Goal: Task Accomplishment & Management: Manage account settings

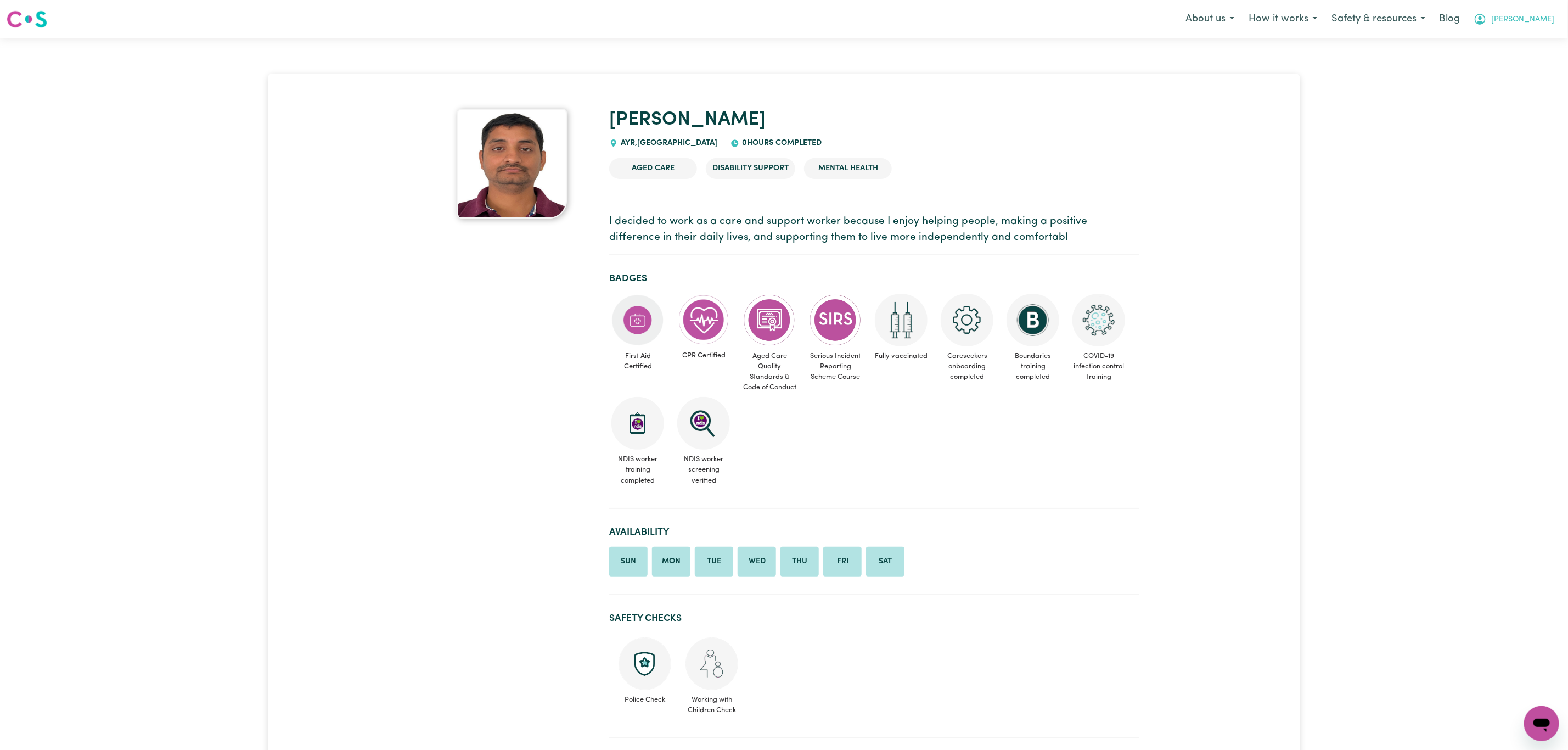
click at [1543, 18] on span "Mikayla" at bounding box center [1523, 20] width 63 height 12
click at [1512, 60] on link "Logout" at bounding box center [1517, 63] width 87 height 21
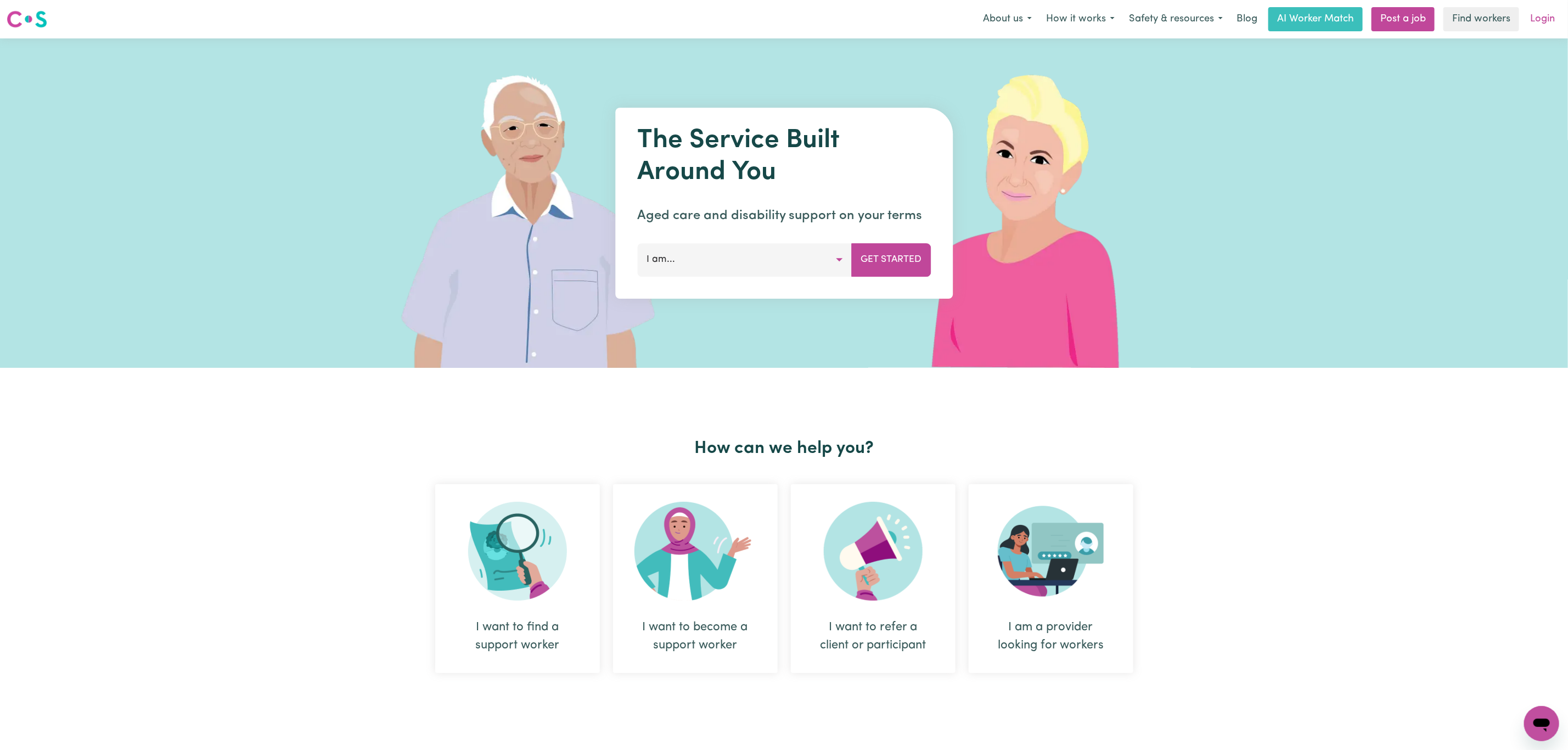
click at [1535, 23] on link "Login" at bounding box center [1543, 19] width 38 height 24
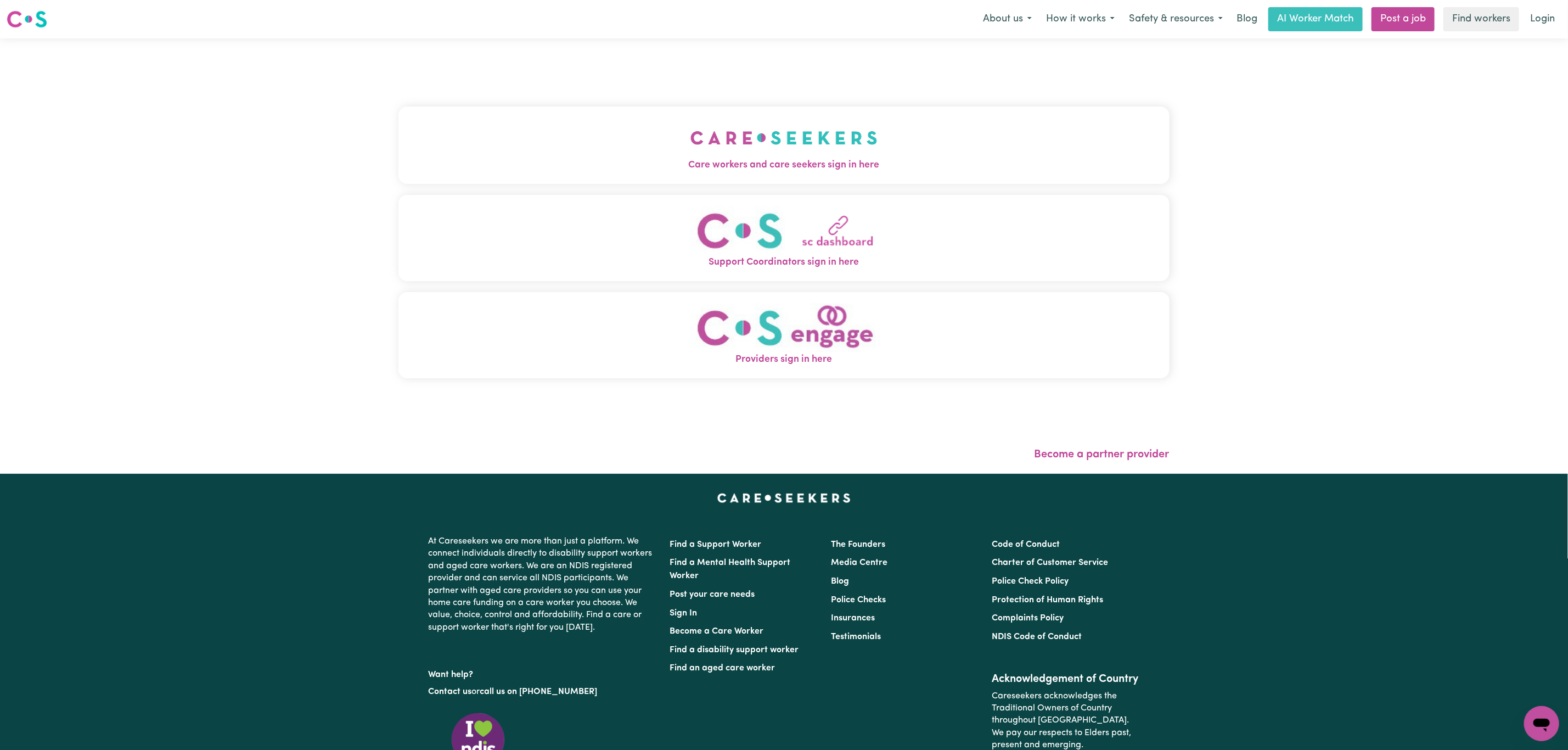
click at [593, 174] on button "Care workers and care seekers sign in here" at bounding box center [784, 145] width 771 height 77
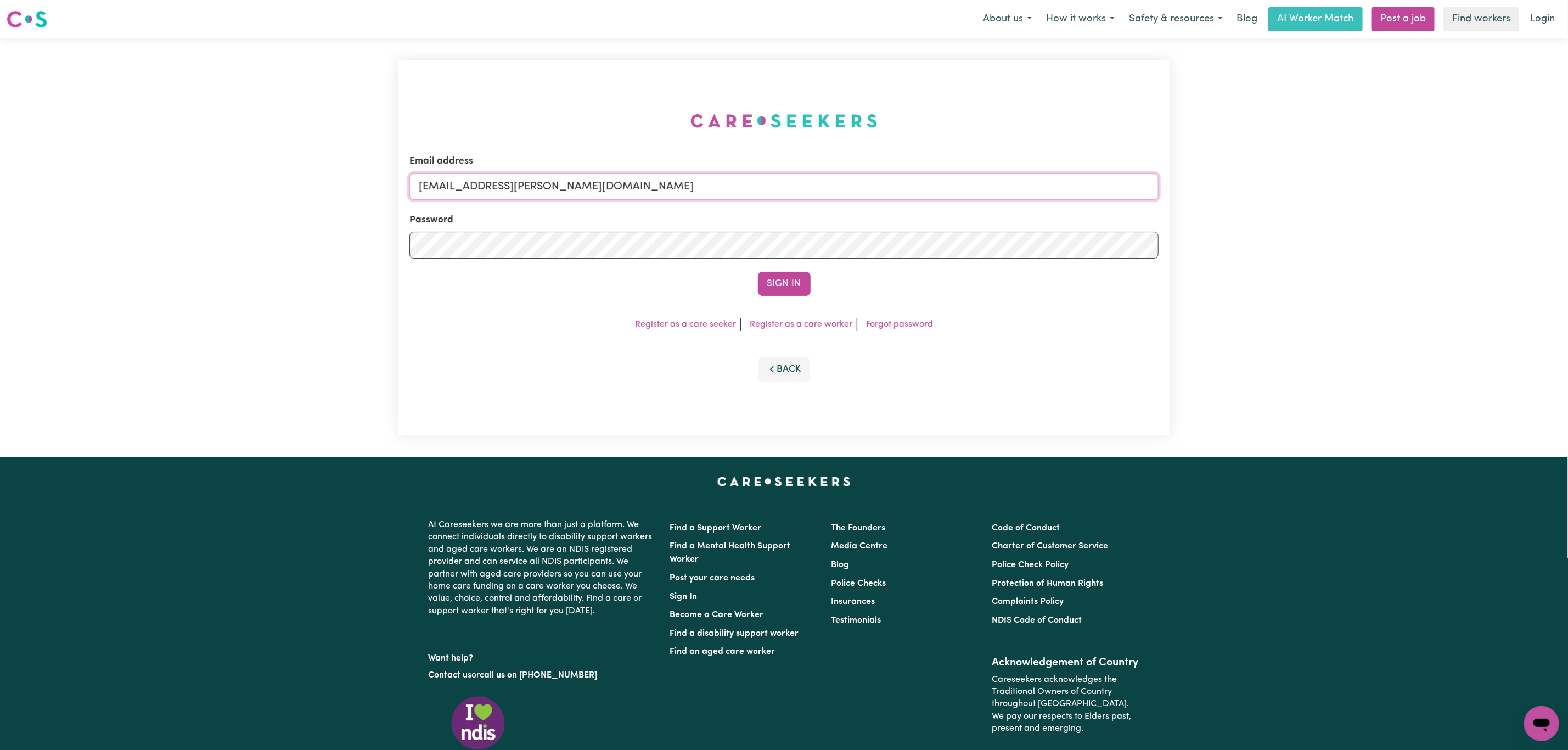
drag, startPoint x: 477, startPoint y: 188, endPoint x: 762, endPoint y: 196, distance: 285.1
click at [762, 191] on input "superuser~mikayla@careseekers.com.au" at bounding box center [784, 187] width 749 height 26
paste input "subashkandel04@gmail.com"
click at [781, 272] on button "Sign In" at bounding box center [784, 284] width 53 height 24
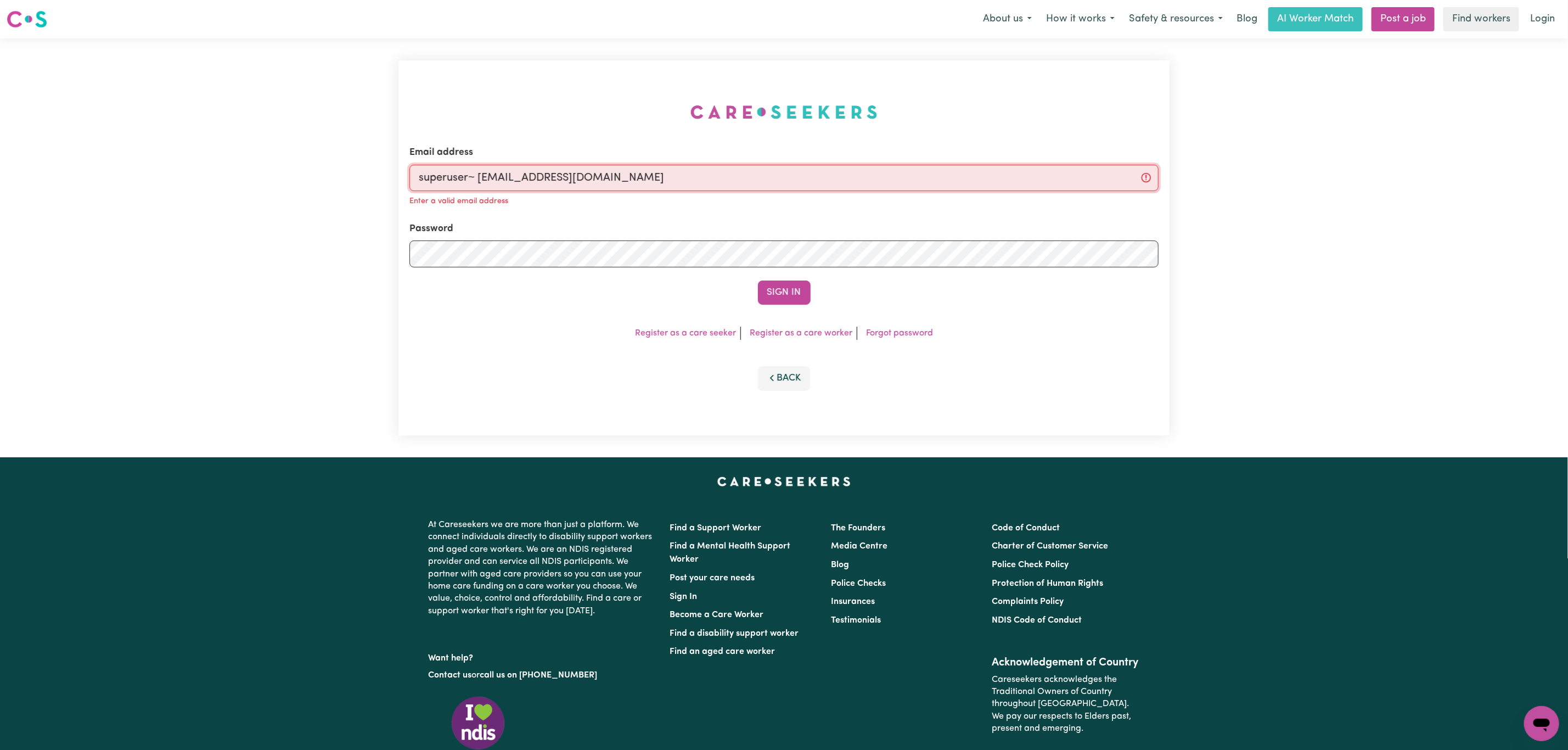
click at [479, 179] on input "superuser~ subashkandel04@gmail.com" at bounding box center [784, 177] width 749 height 26
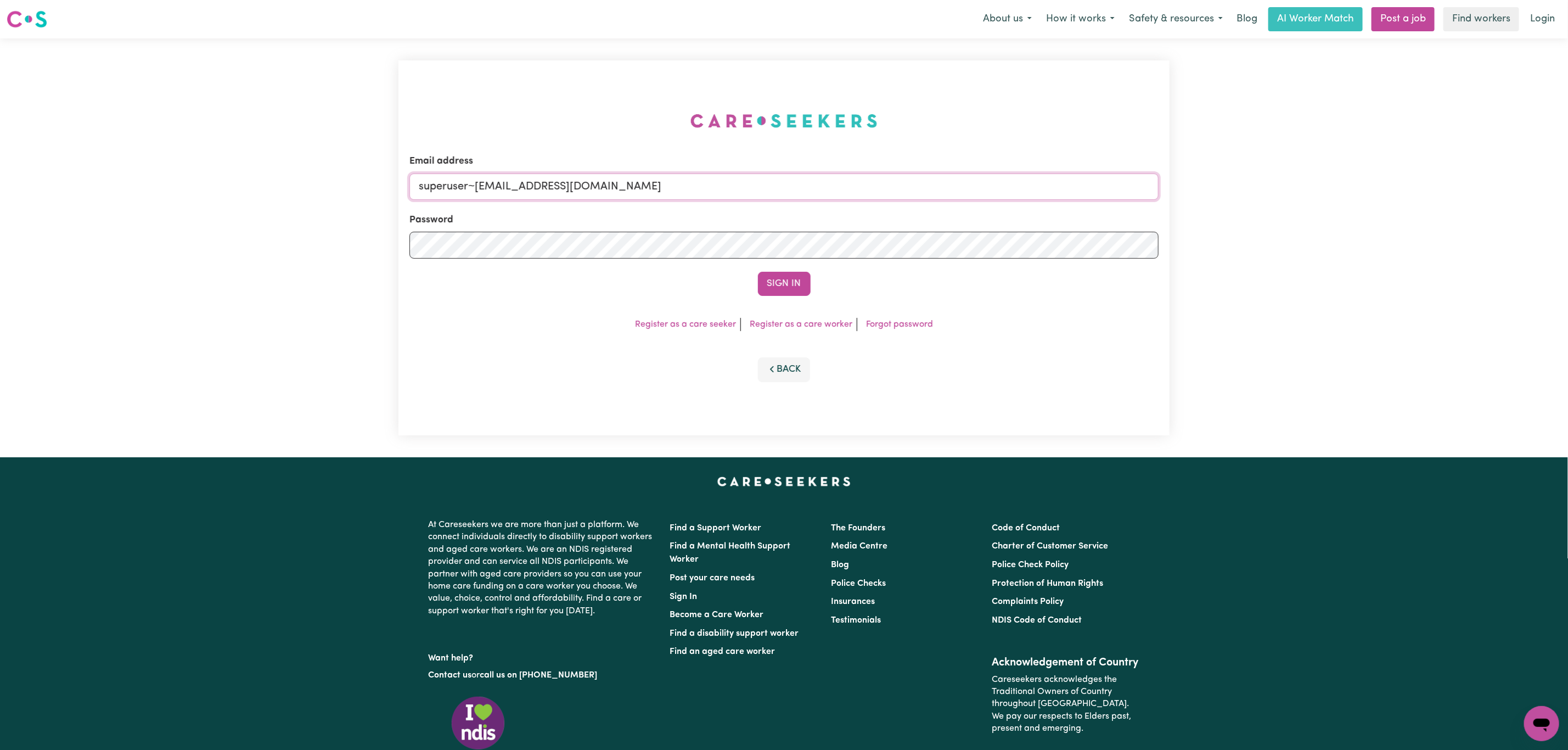
type input "superuser~subashkandel04@gmail.com"
click at [758, 272] on button "Sign In" at bounding box center [784, 284] width 53 height 24
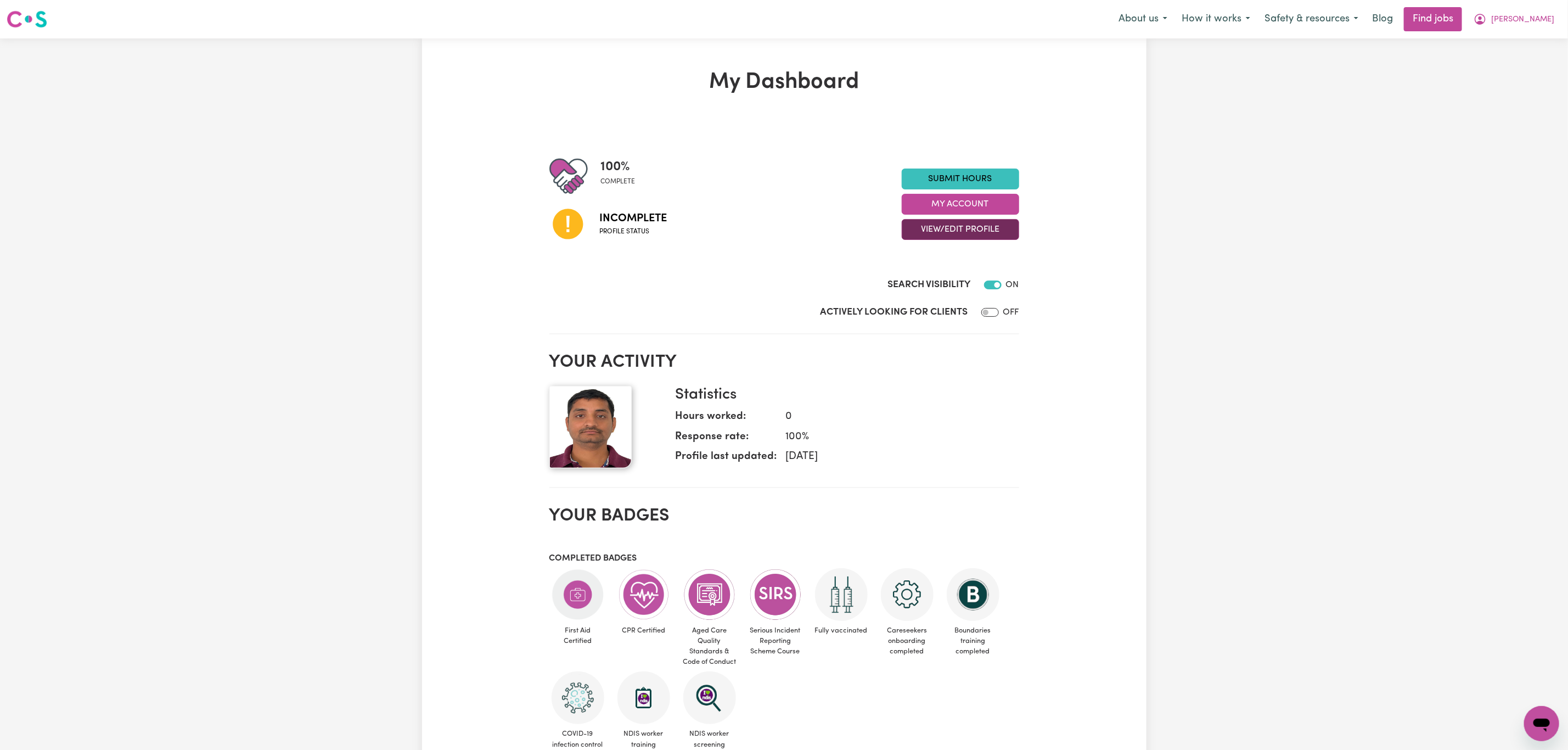
click at [924, 223] on button "View/Edit Profile" at bounding box center [960, 230] width 117 height 21
click at [926, 277] on link "Edit Profile" at bounding box center [953, 279] width 102 height 22
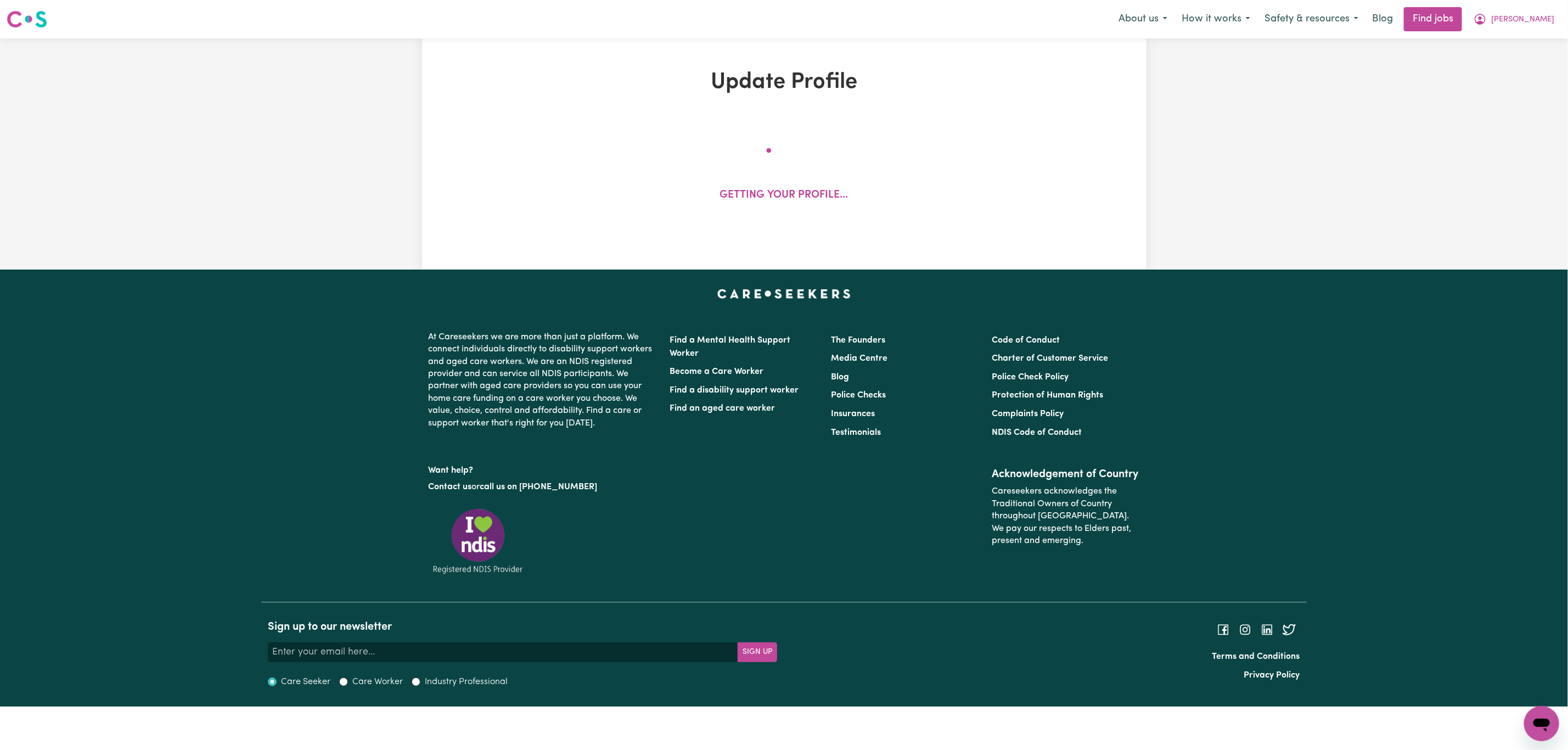
select select "male"
select select "Temporary Work Visa"
select select "Studying a healthcare related degree or qualification"
select select "55"
select select "68"
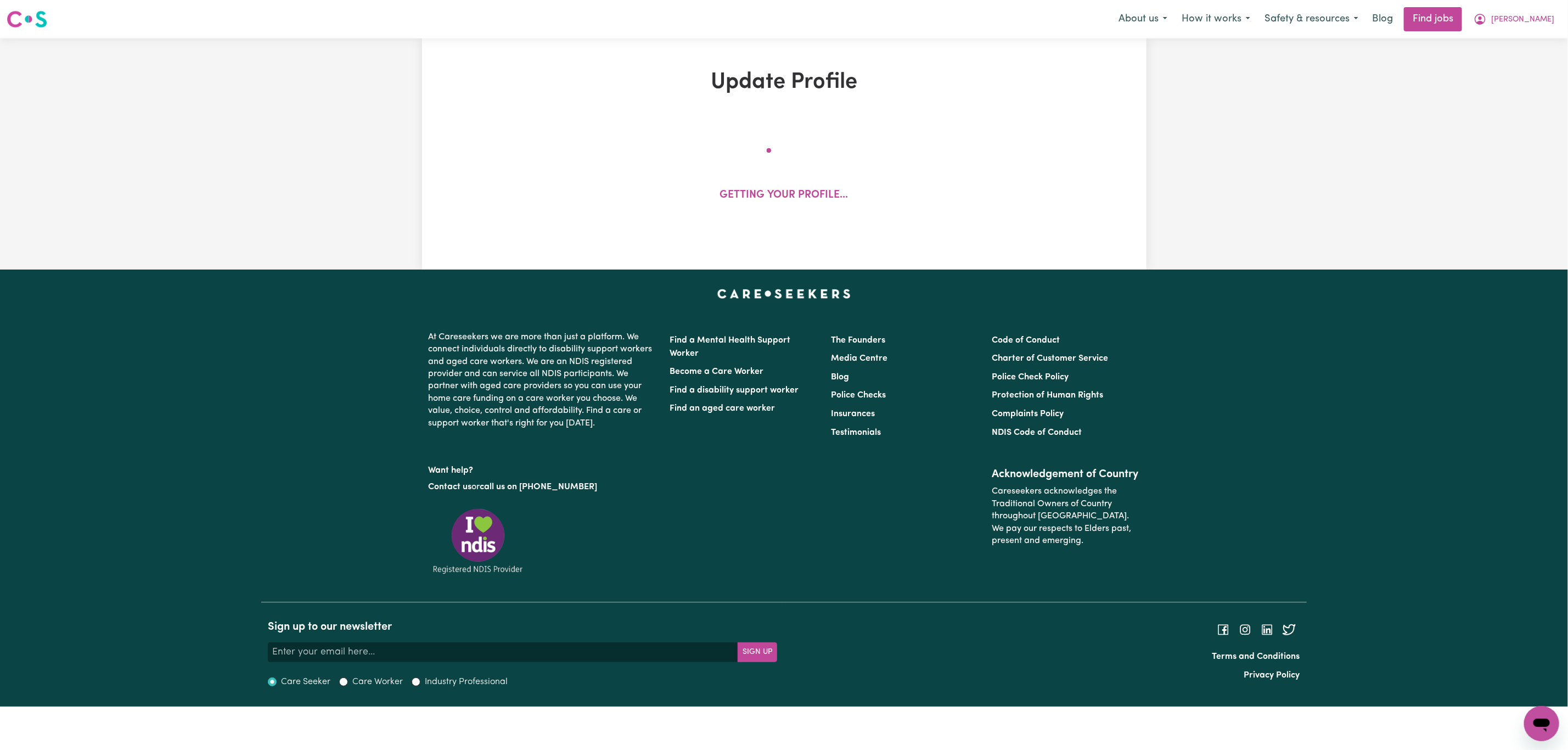
select select "82"
select select "110"
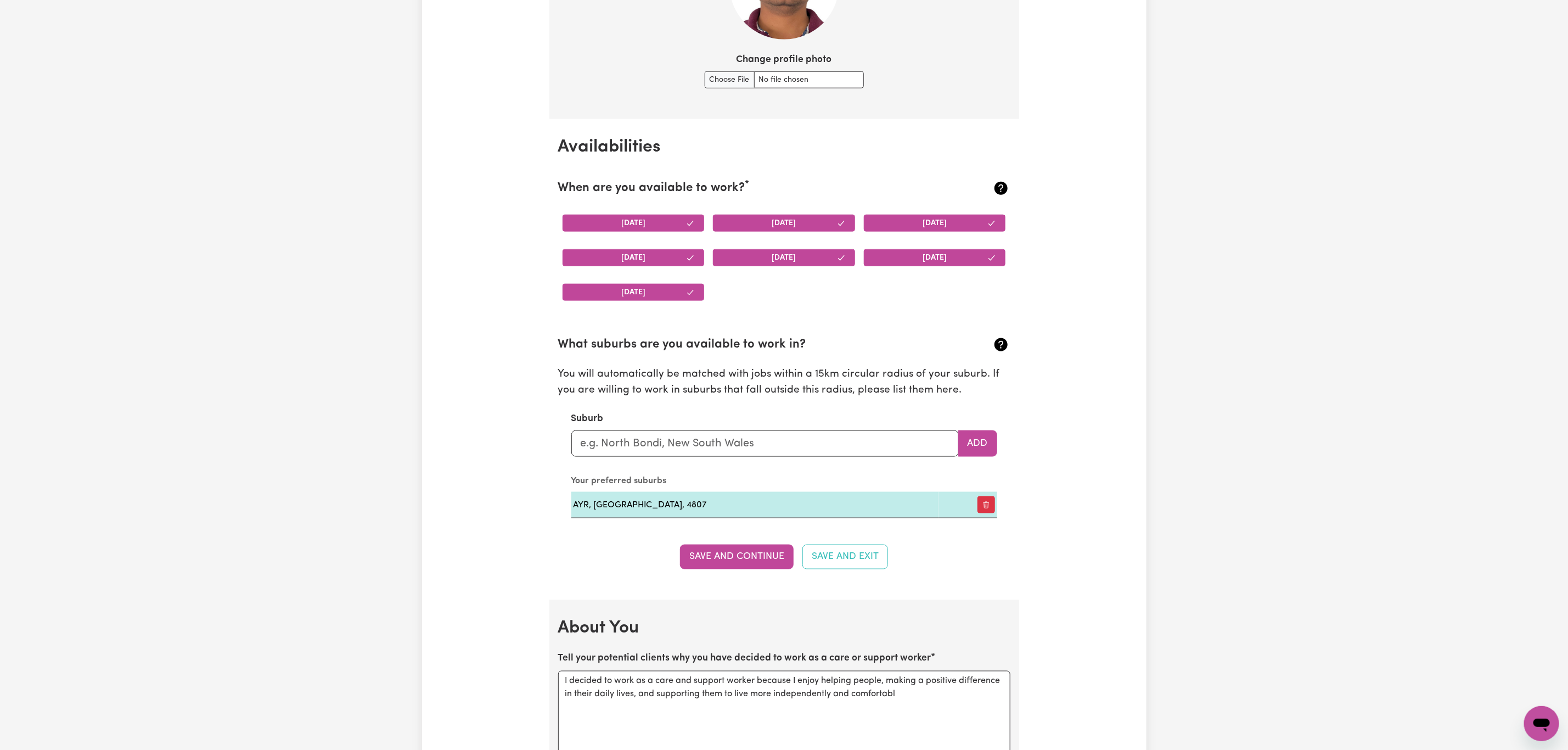
scroll to position [1153, 0]
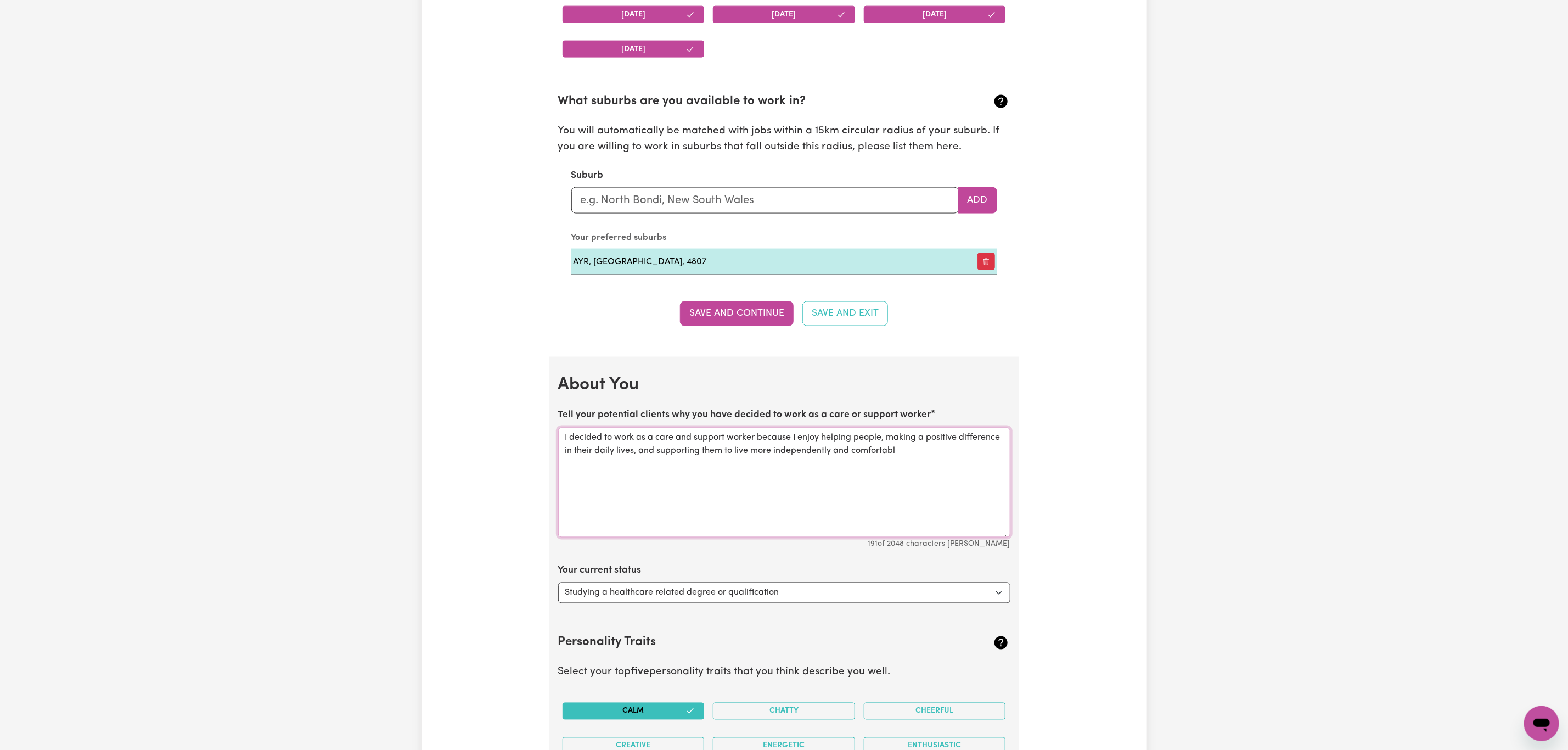
click at [906, 458] on textarea "I decided to work as a care and support worker because I enjoy helping people, …" at bounding box center [784, 482] width 452 height 110
type textarea "I decided to work as a care and support worker because I enjoy helping people, …"
click at [1074, 486] on div "Update Profile 1 2 3 4 5 Step 1 : Personal Details Let potential clients know w…" at bounding box center [784, 354] width 725 height 2875
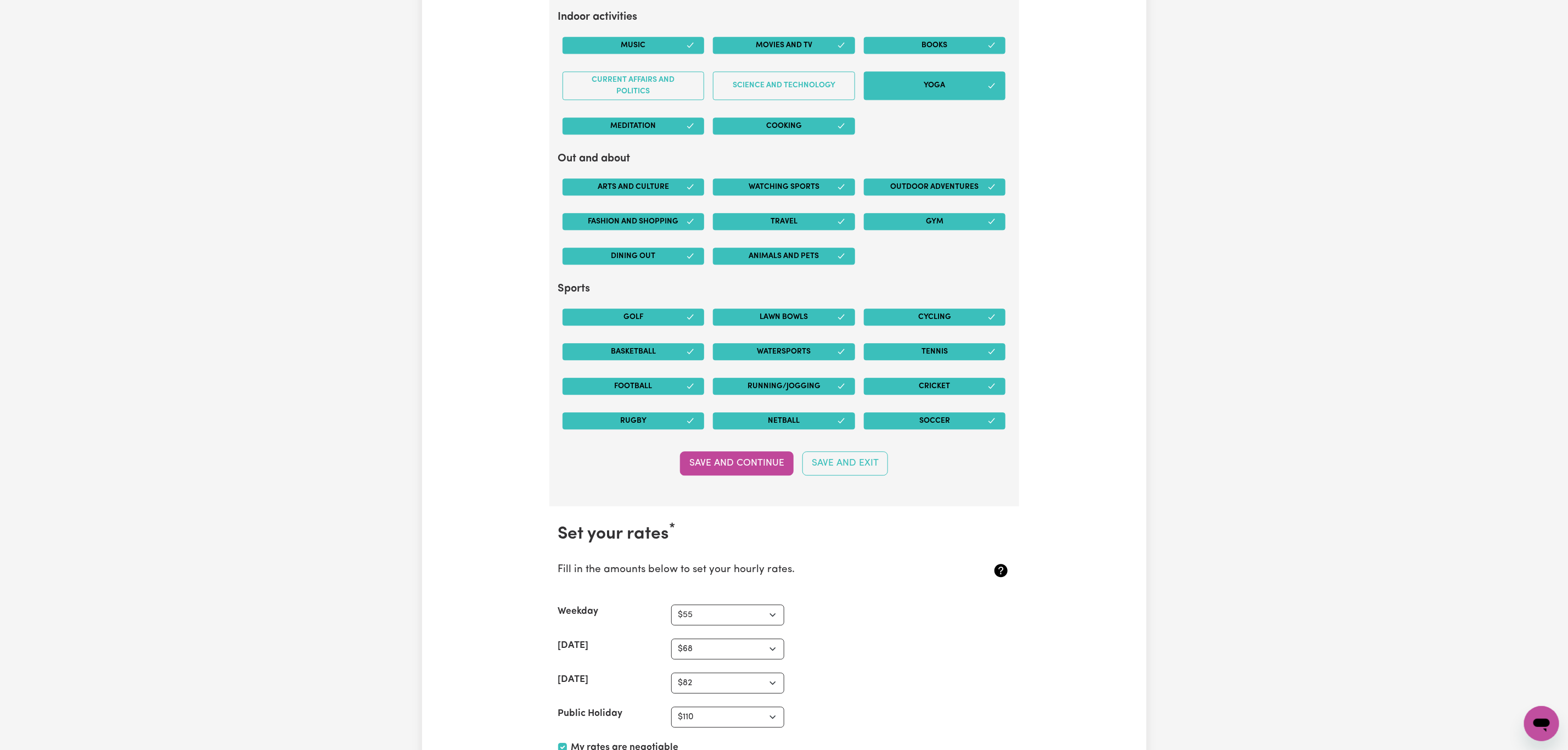
scroll to position [2059, 0]
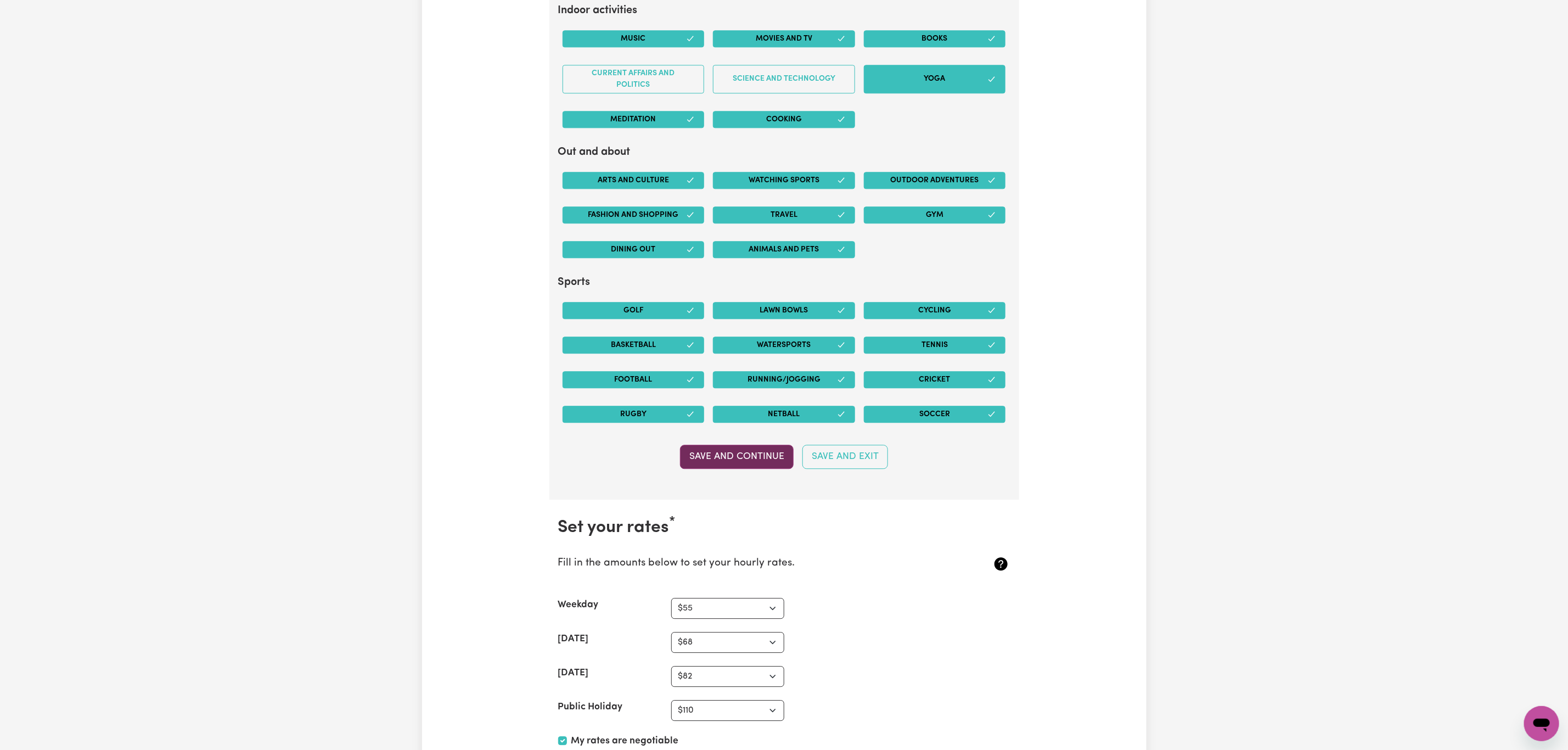
click at [741, 466] on button "Save and Continue" at bounding box center [736, 456] width 114 height 24
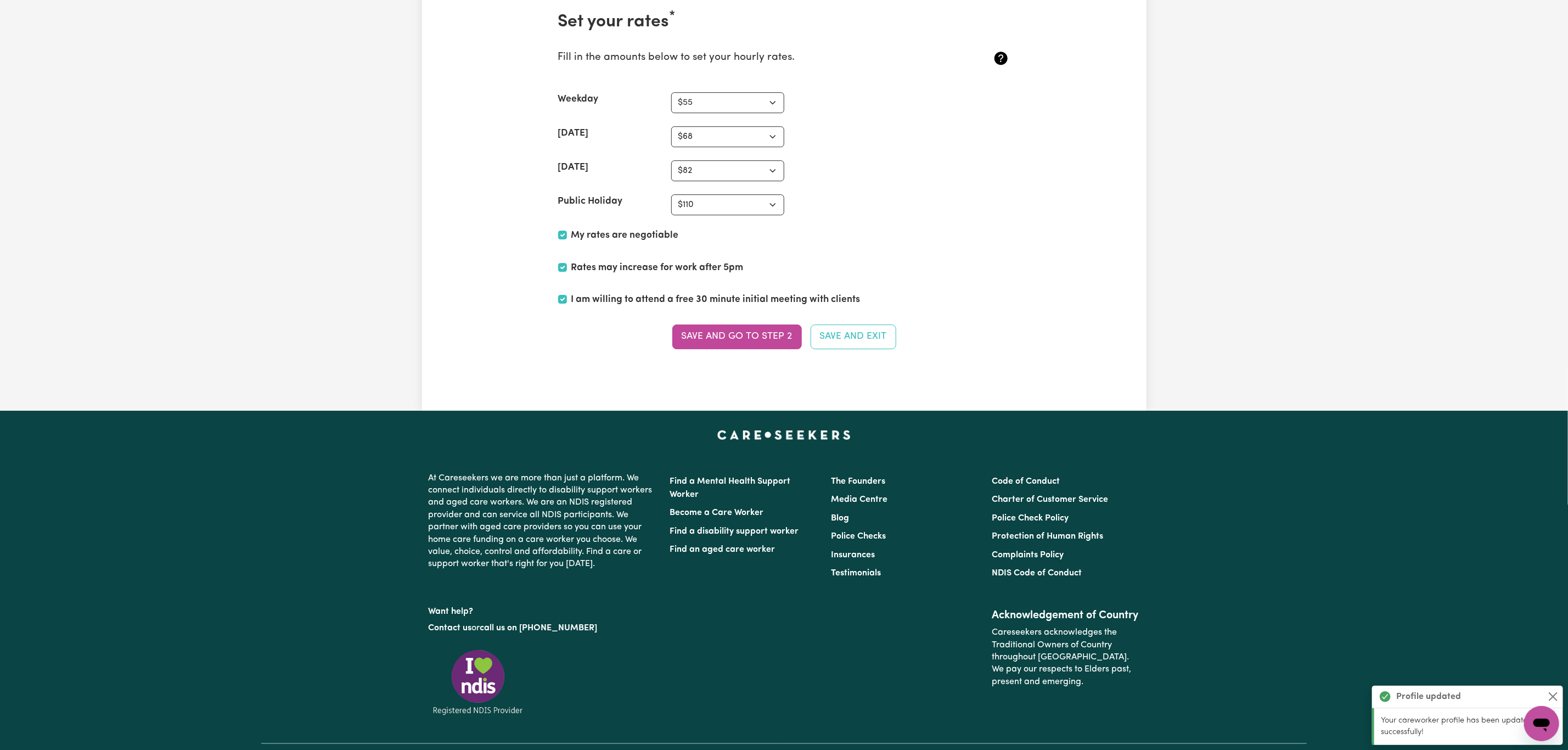
scroll to position [2572, 0]
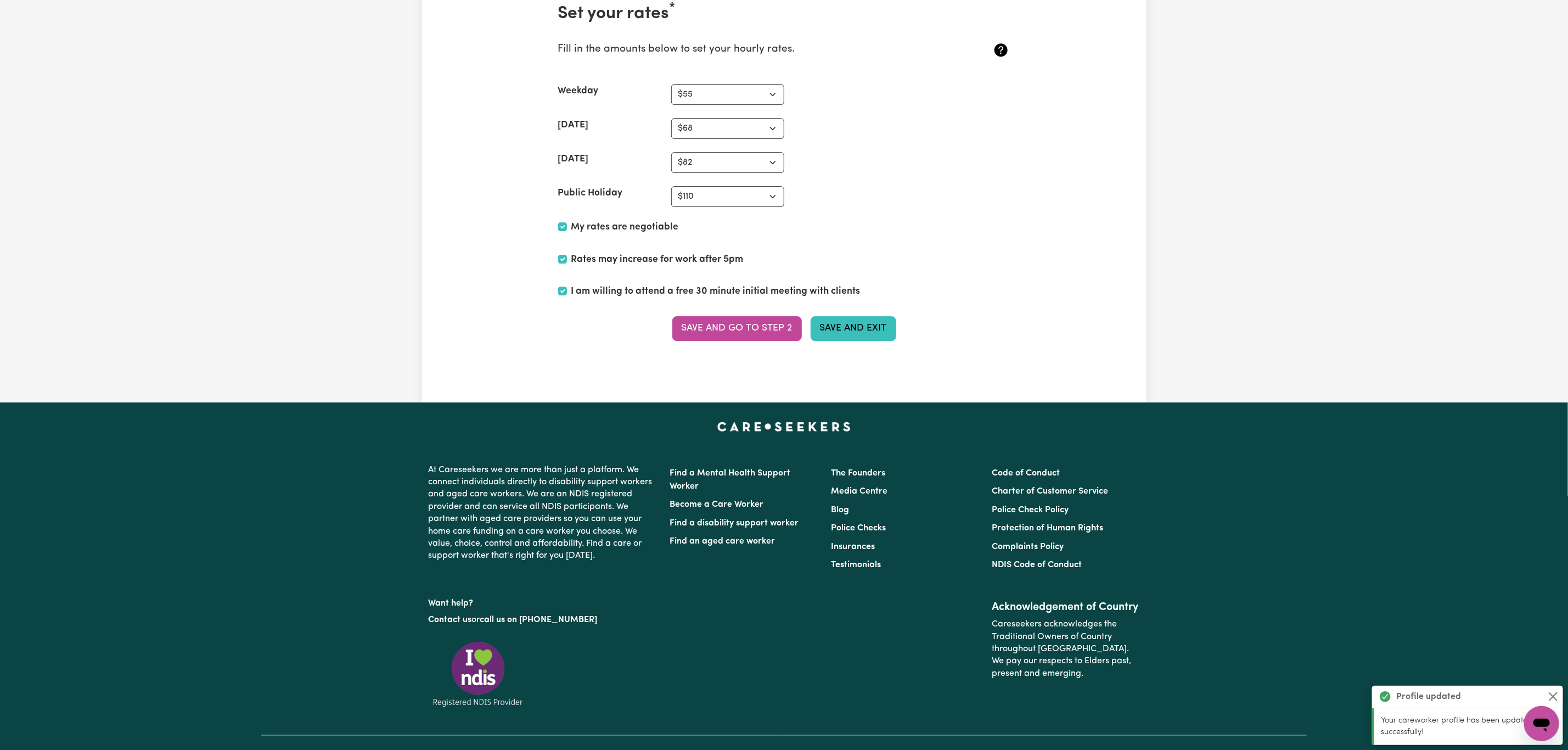
click at [859, 341] on button "Save and Exit" at bounding box center [854, 328] width 86 height 24
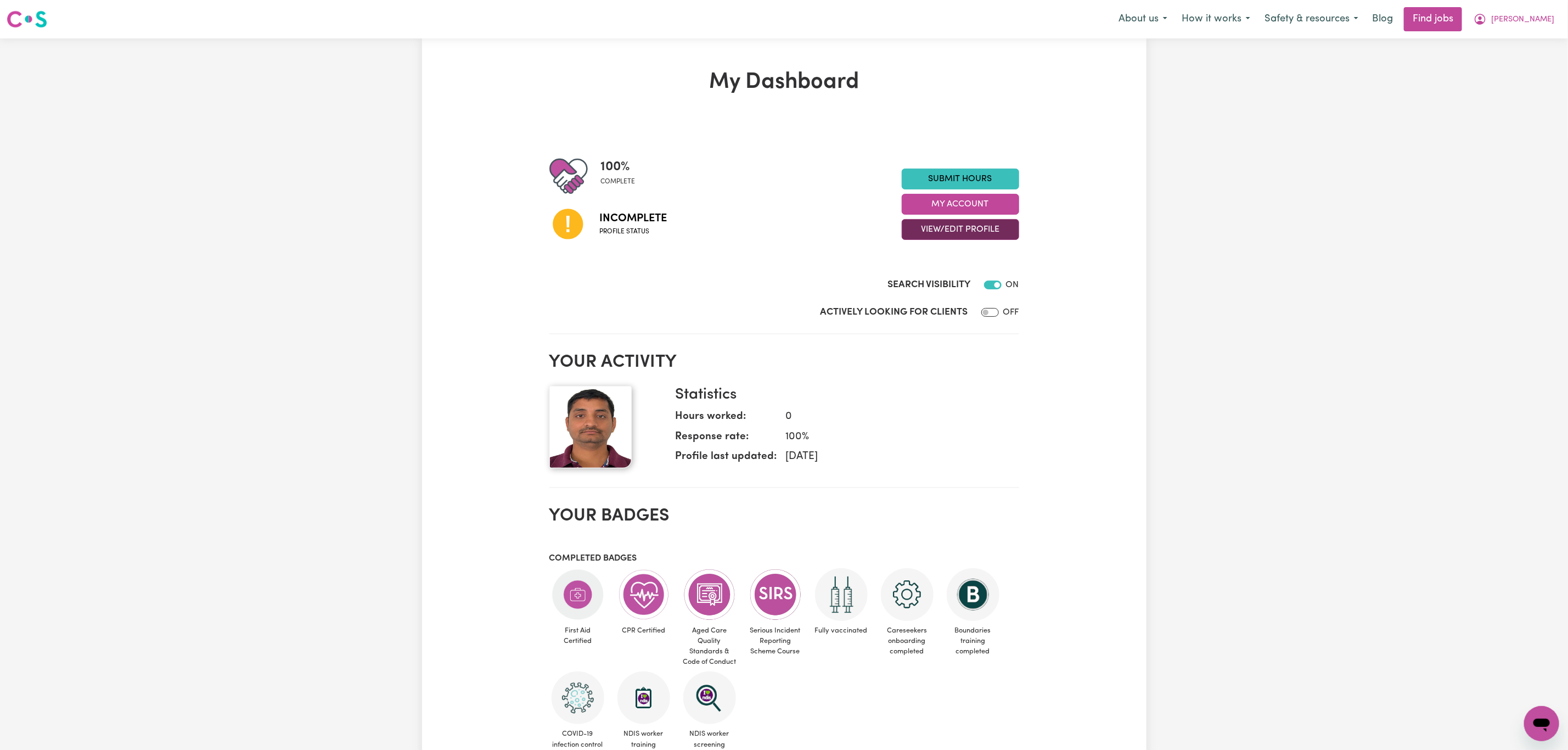
click at [951, 239] on button "View/Edit Profile" at bounding box center [960, 230] width 117 height 21
click at [957, 251] on link "View Profile" at bounding box center [953, 258] width 102 height 22
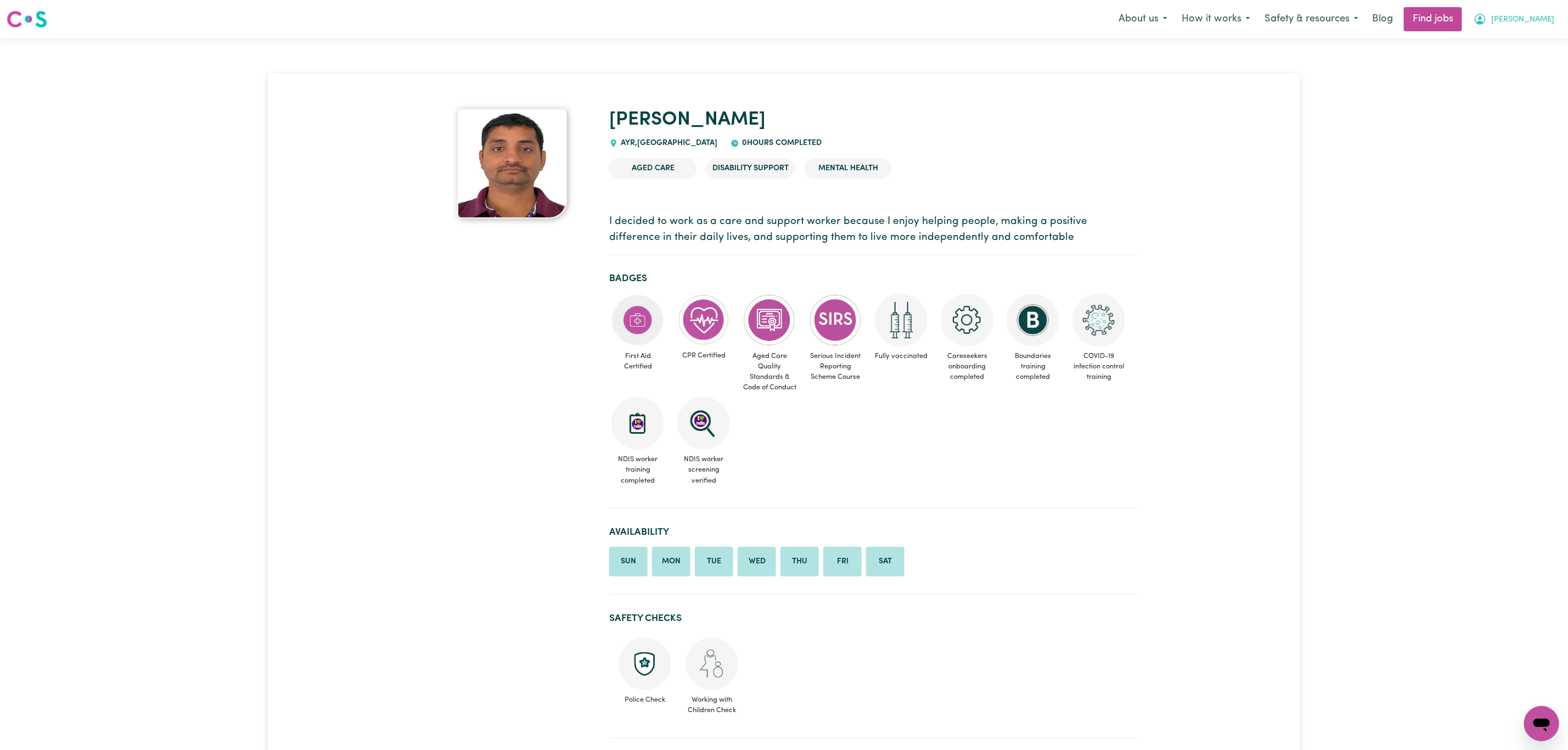
drag, startPoint x: 1535, startPoint y: 20, endPoint x: 1532, endPoint y: 29, distance: 9.5
click at [1535, 20] on span "[PERSON_NAME]" at bounding box center [1523, 20] width 63 height 12
click at [1509, 66] on link "My Dashboard" at bounding box center [1517, 63] width 87 height 21
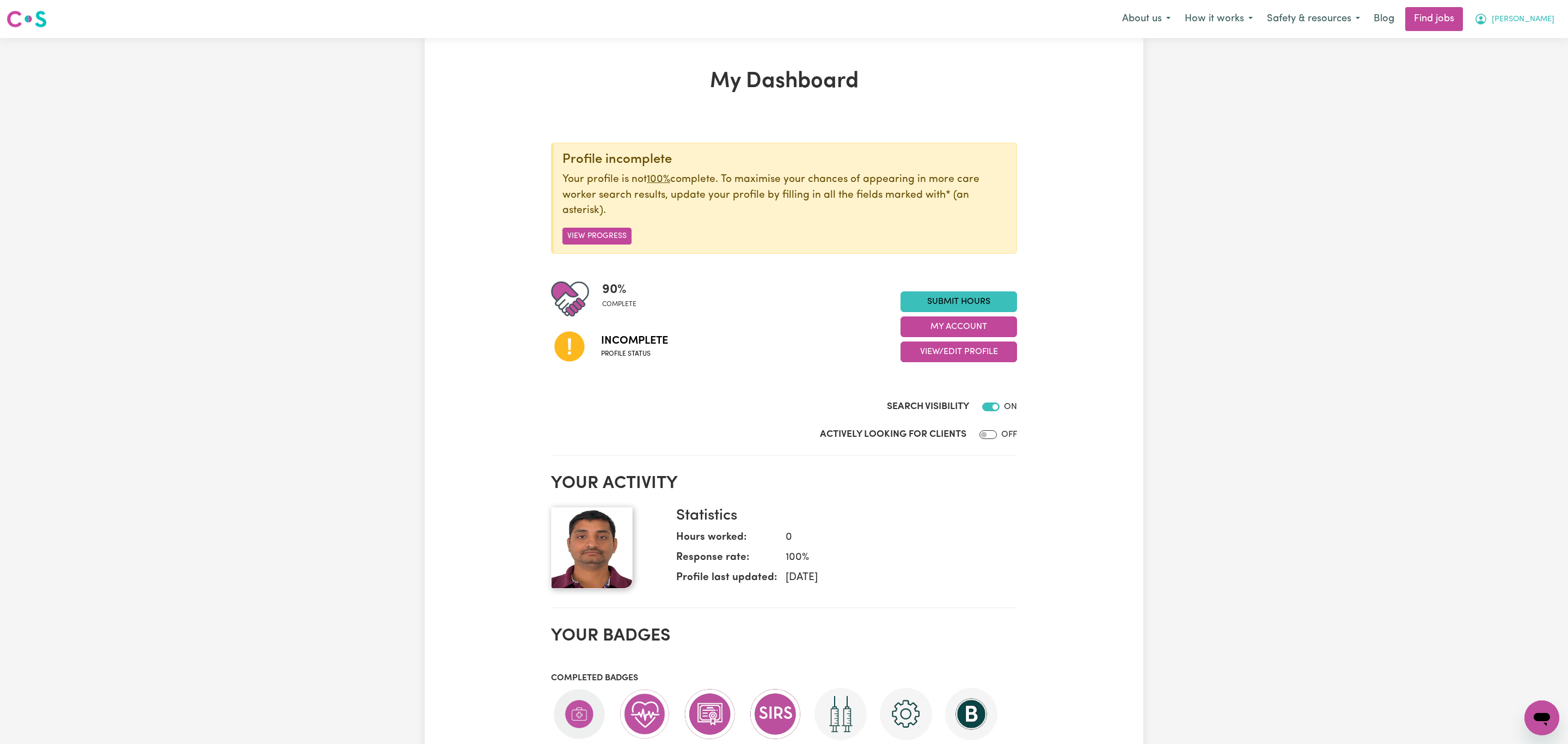
click at [1524, 19] on button "[PERSON_NAME]" at bounding box center [1514, 19] width 94 height 23
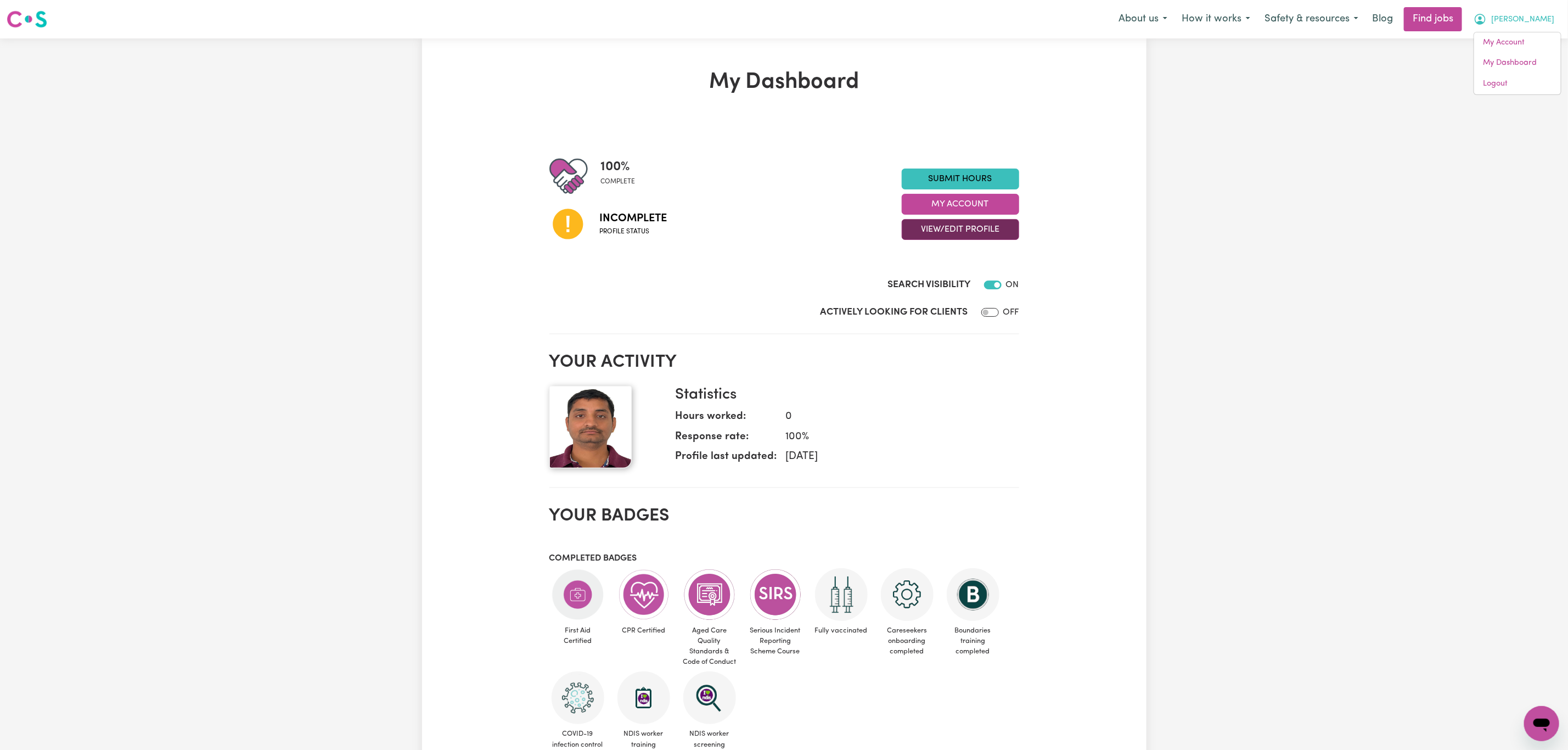
click at [962, 226] on button "View/Edit Profile" at bounding box center [960, 230] width 117 height 21
click at [965, 276] on link "Edit Profile" at bounding box center [953, 279] width 102 height 22
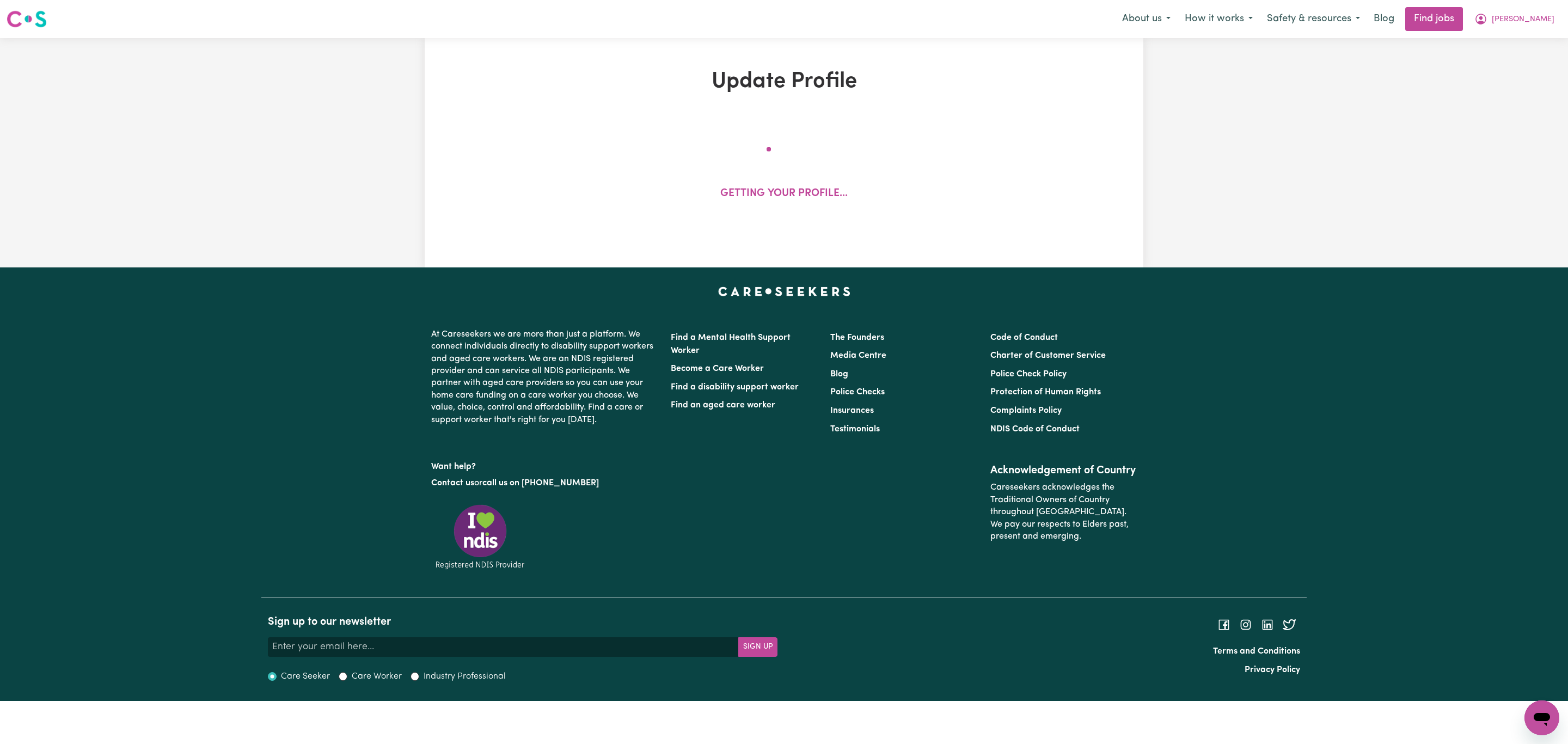
select select "male"
select select "Temporary Work Visa"
select select "Studying a healthcare related degree or qualification"
select select "55"
select select "68"
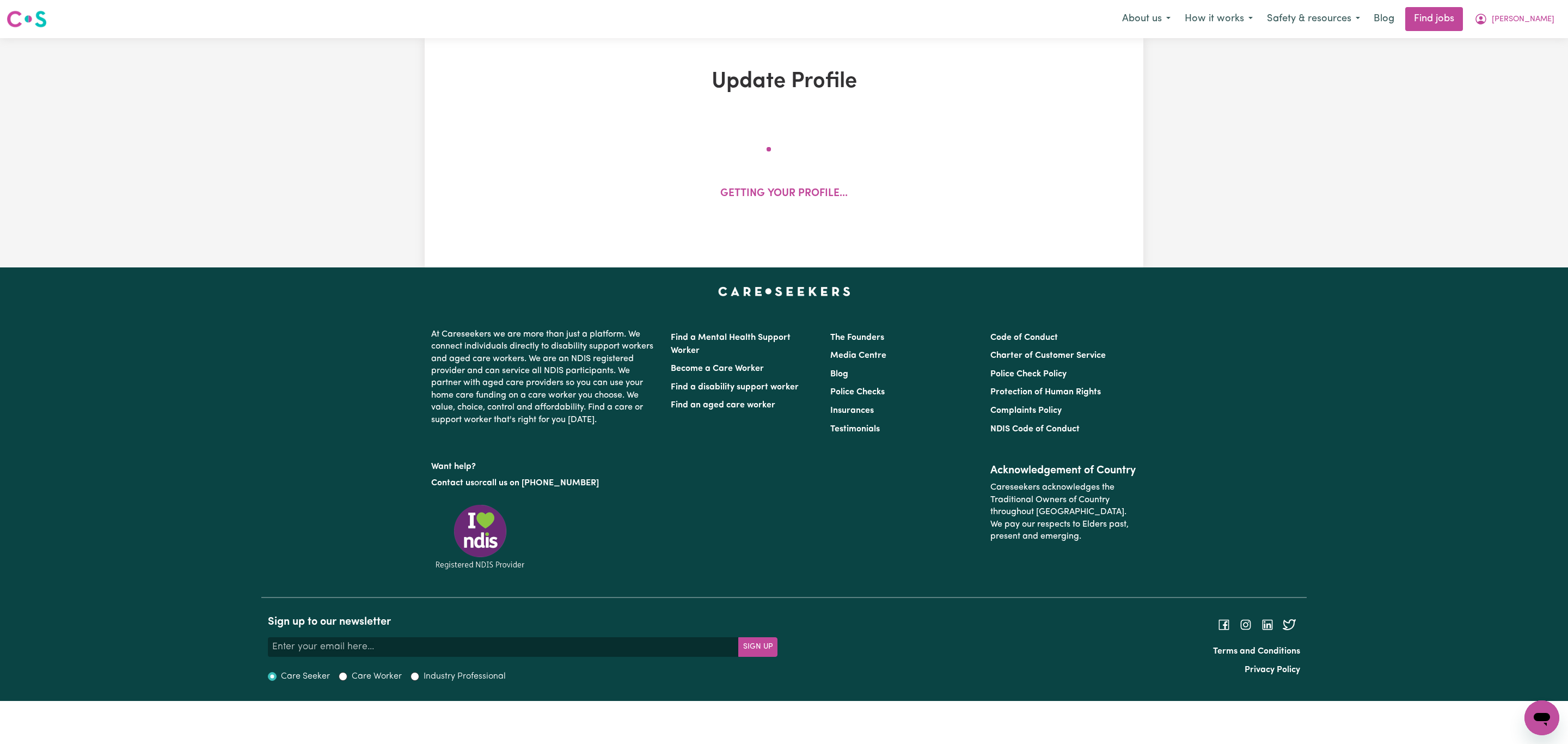
select select "82"
select select "110"
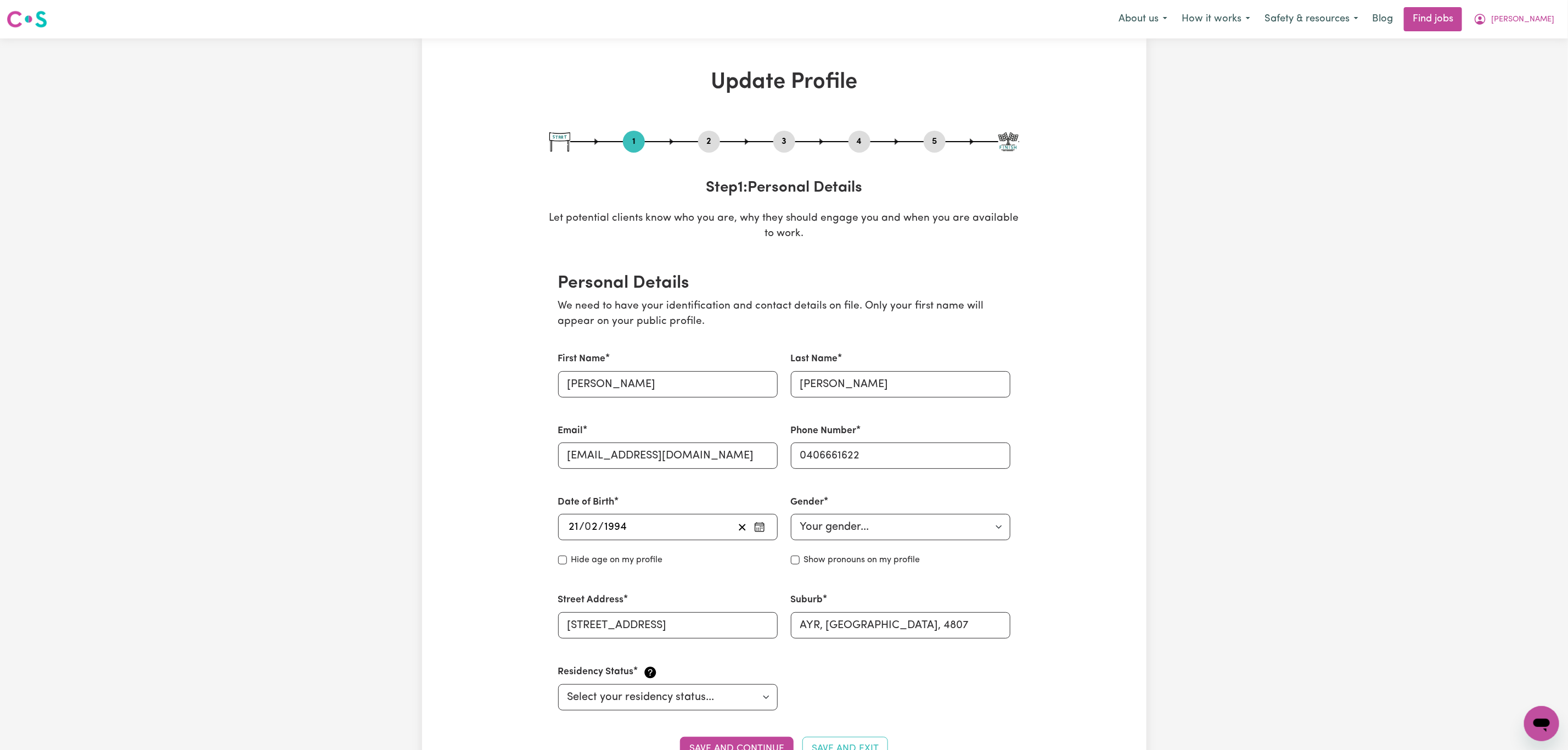
click at [795, 137] on button "3" at bounding box center [784, 141] width 22 height 14
select select "Certificate III (Individual Support)"
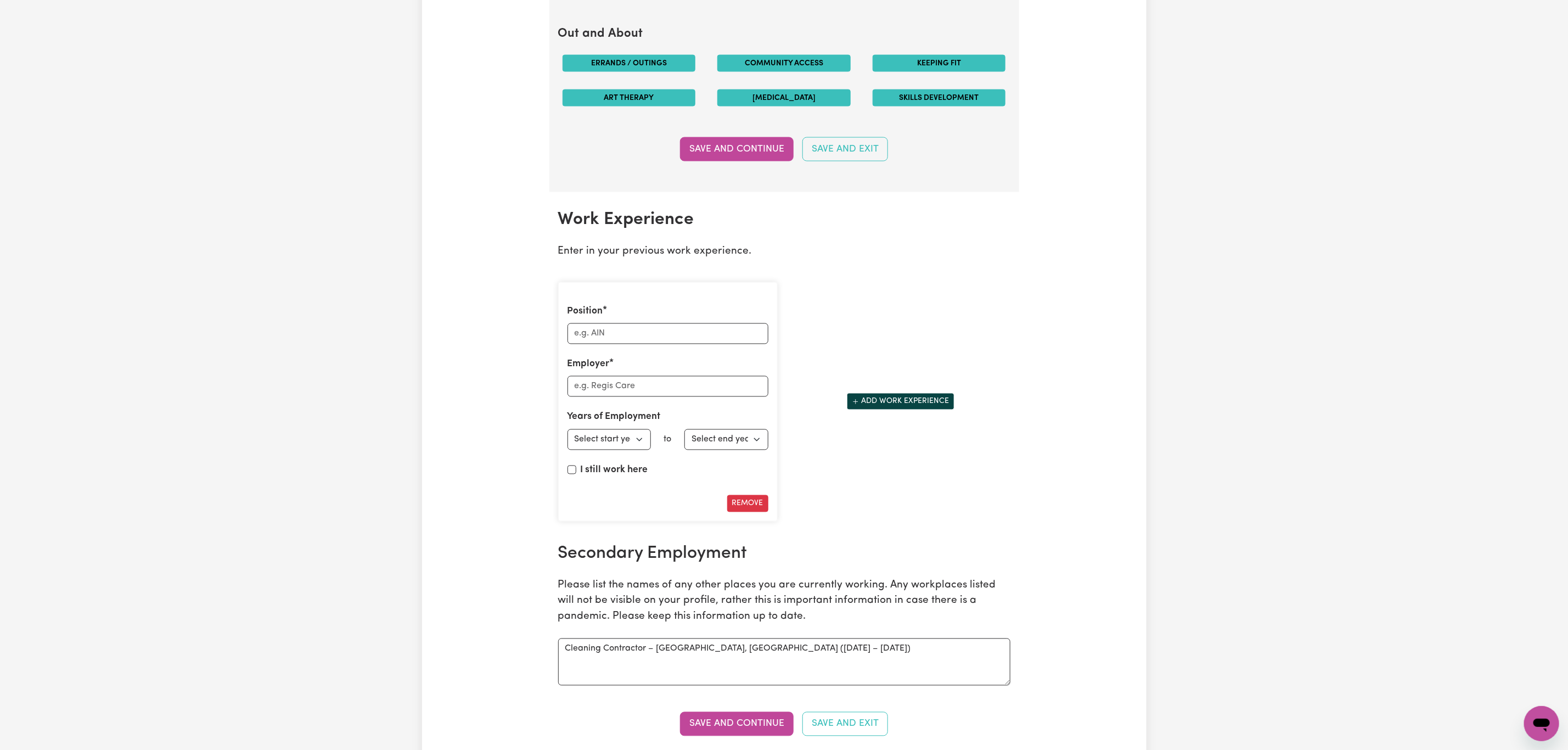
scroll to position [1482, 0]
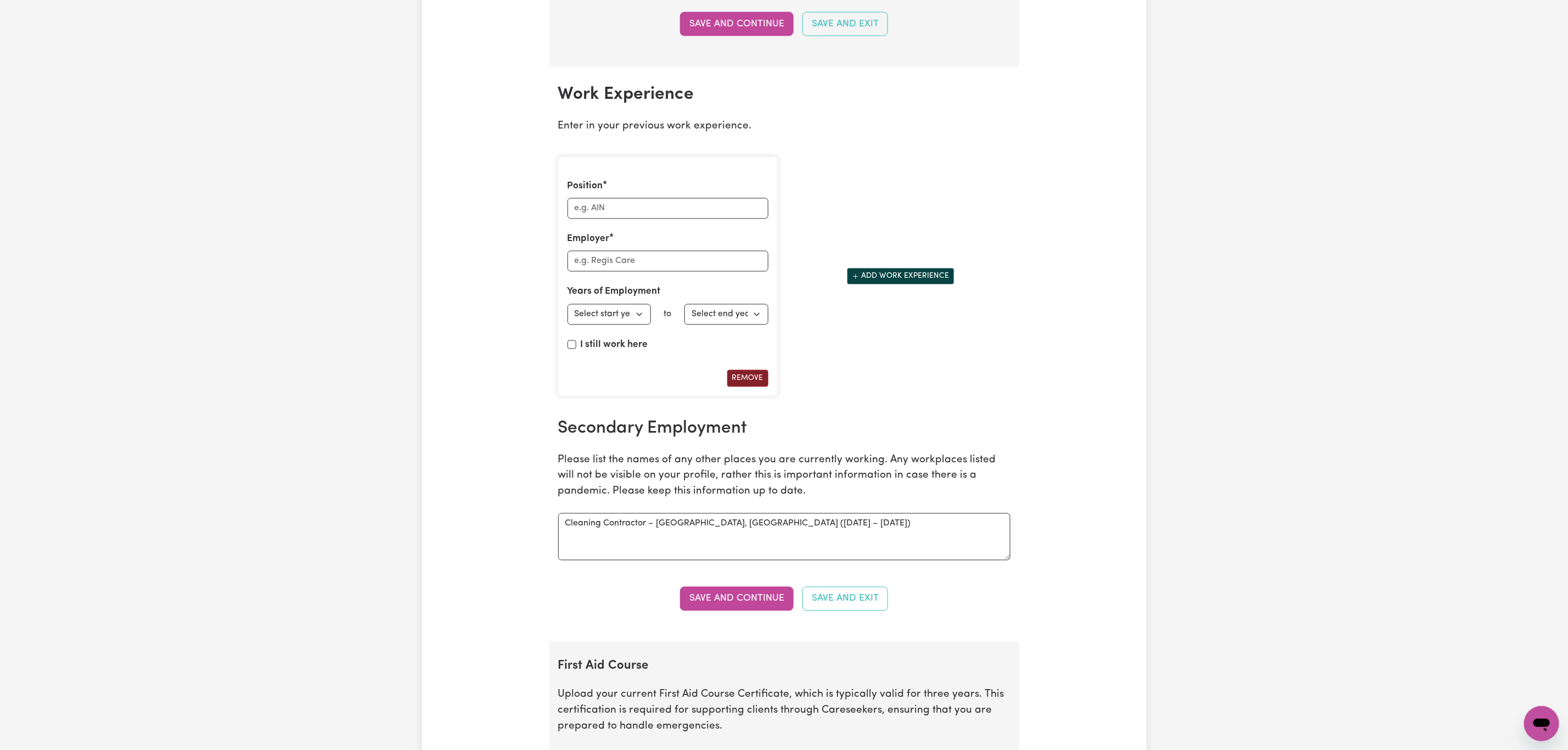
click at [746, 382] on button "Remove" at bounding box center [747, 379] width 41 height 17
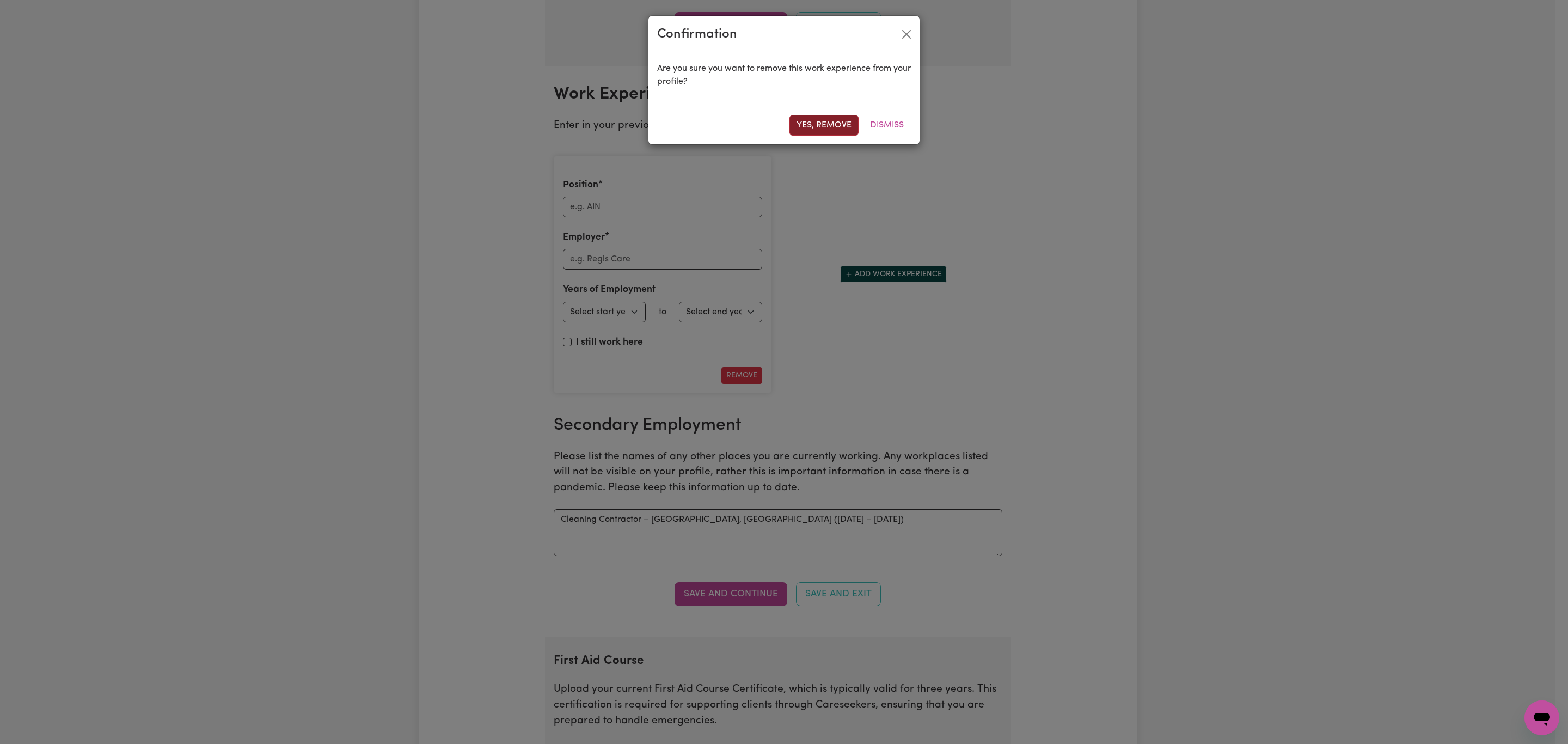
click at [809, 118] on button "Yes, remove" at bounding box center [824, 125] width 69 height 21
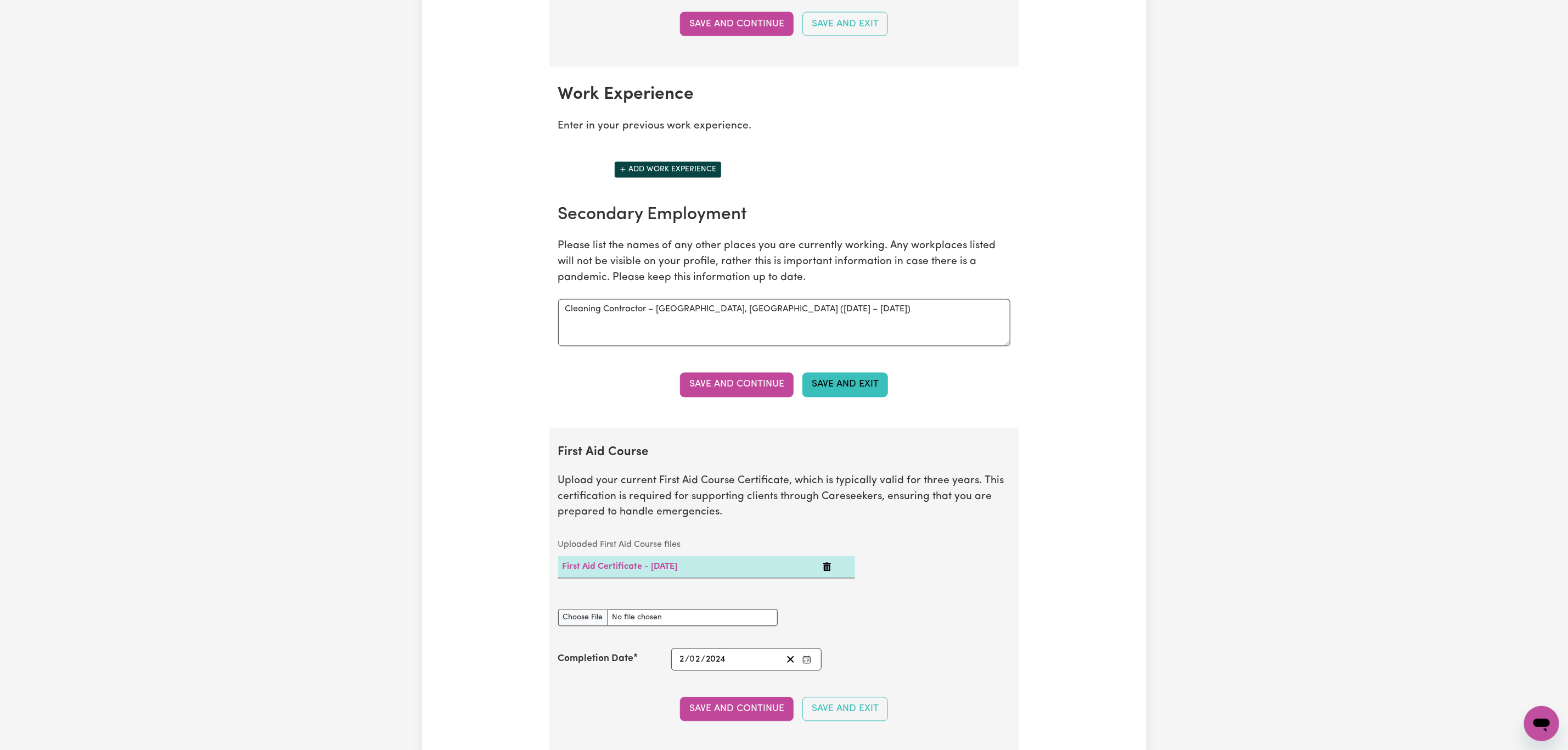
click at [817, 389] on button "Save and Exit" at bounding box center [846, 384] width 86 height 24
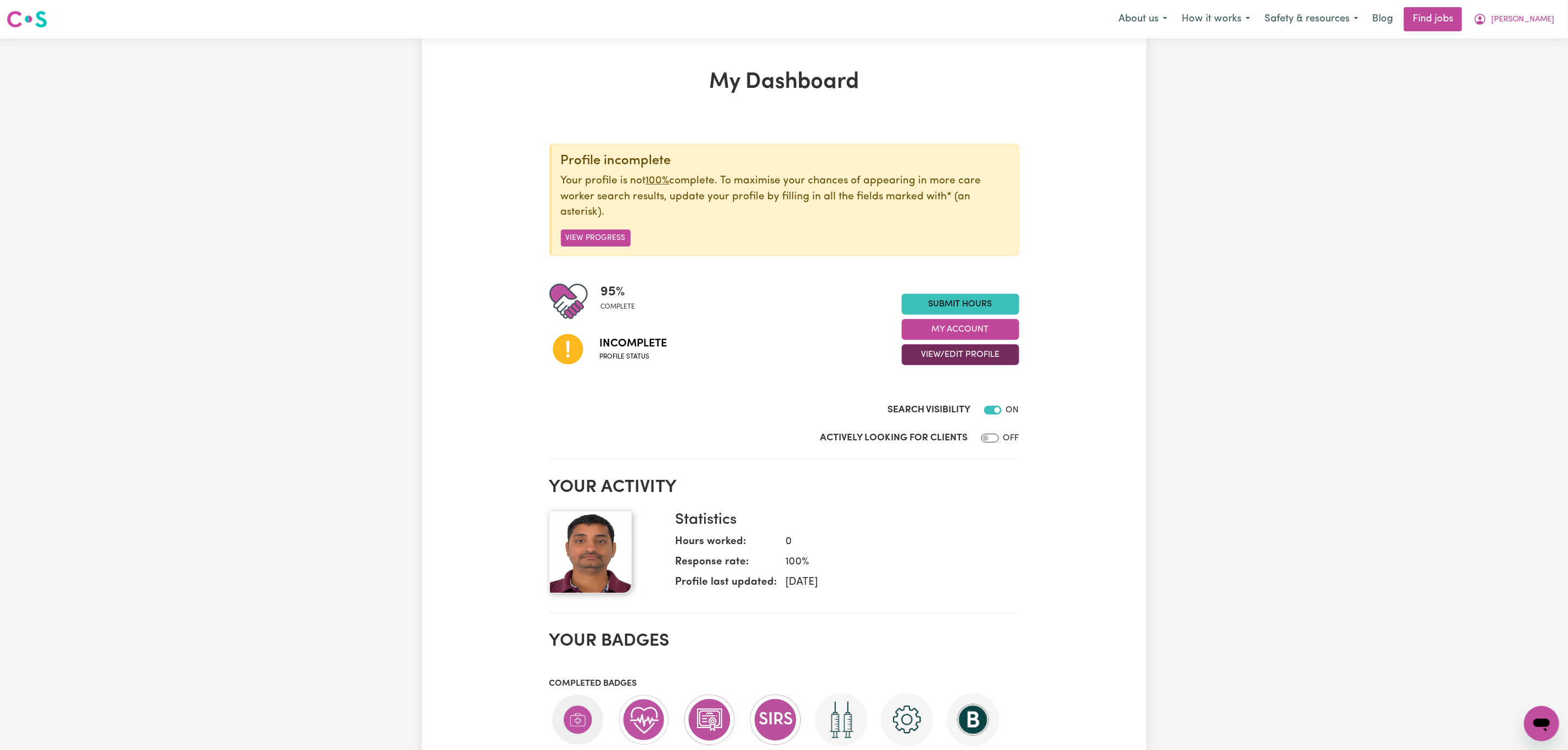
click at [938, 353] on button "View/Edit Profile" at bounding box center [960, 355] width 117 height 21
click at [939, 377] on link "View Profile" at bounding box center [953, 383] width 102 height 22
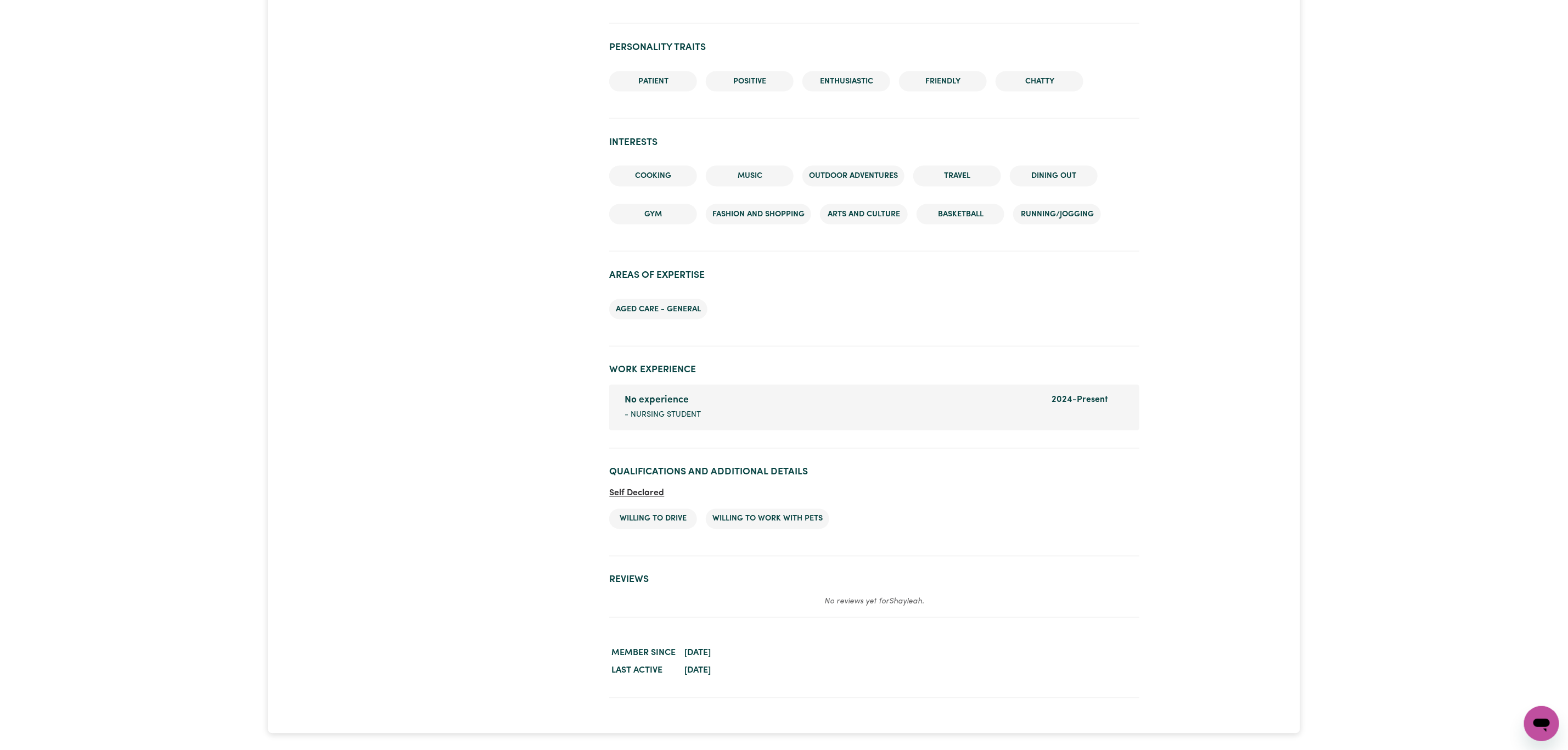
scroll to position [1318, 0]
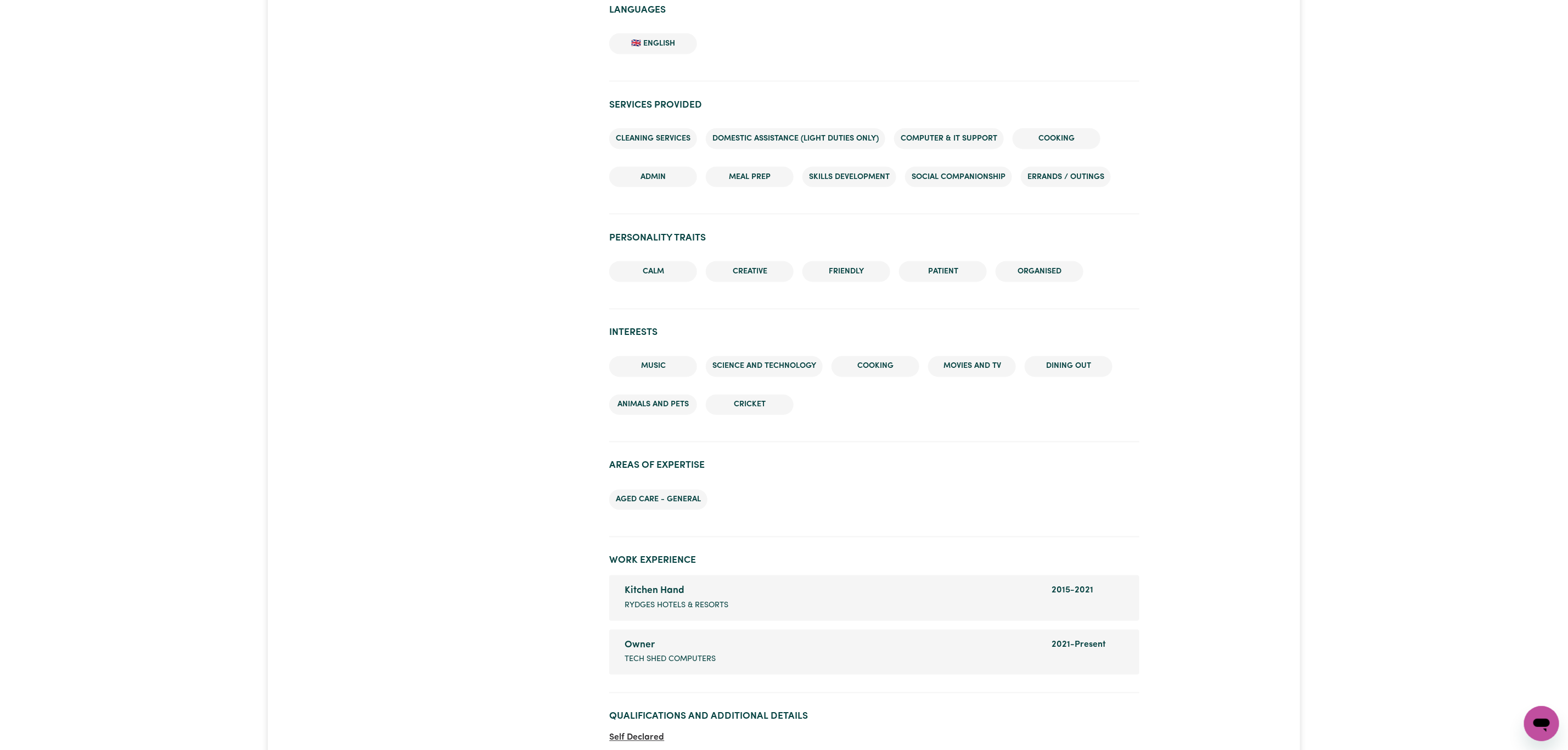
scroll to position [1564, 0]
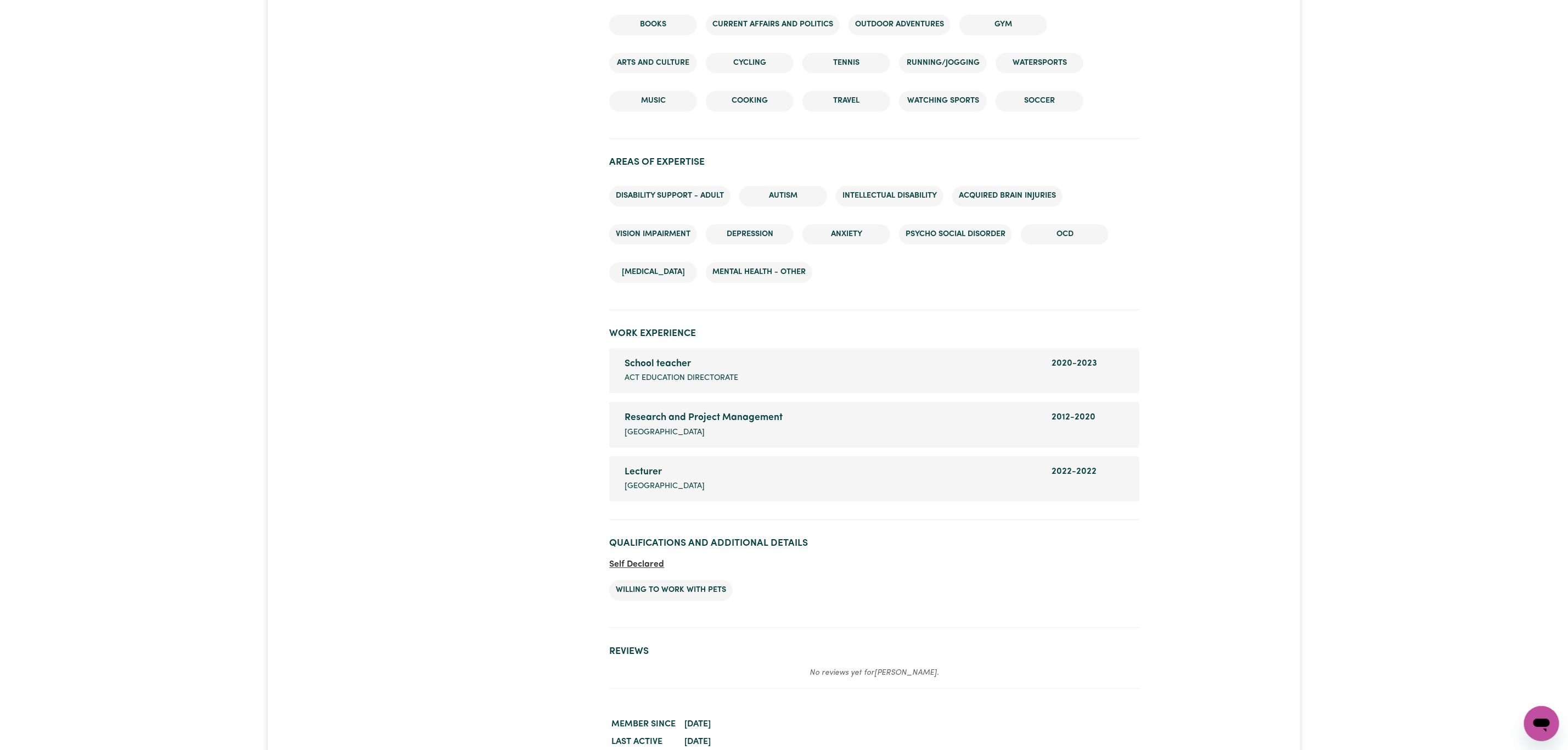
scroll to position [1647, 0]
